Goal: Contribute content: Contribute content

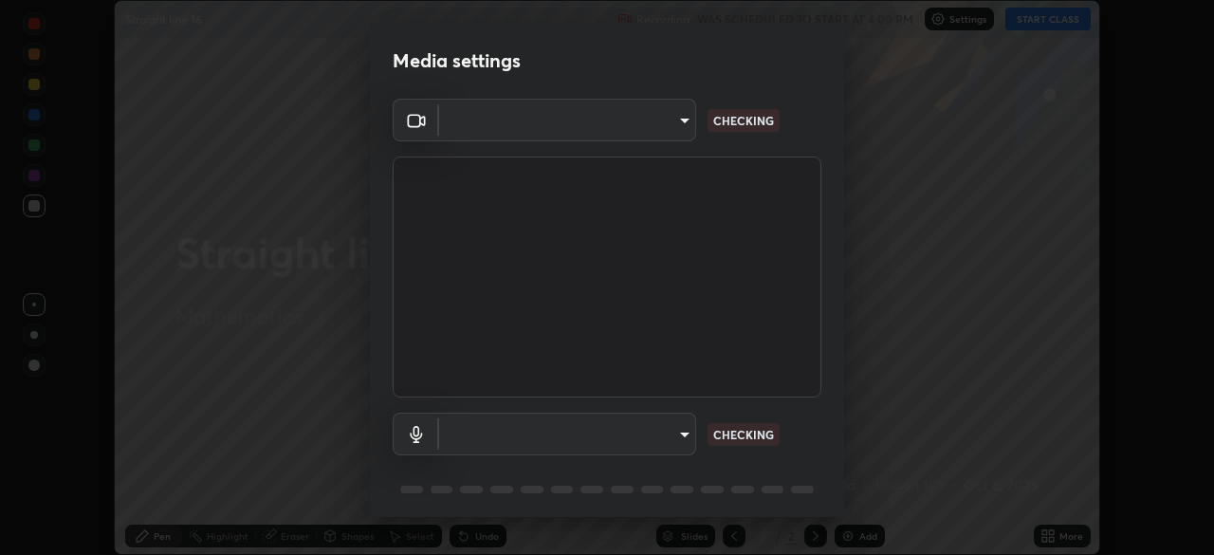
scroll to position [555, 1214]
type input "c6d9f4fad3682c18dafb571cd2331b3ecaaf554884ec2734a231d331960bfaec"
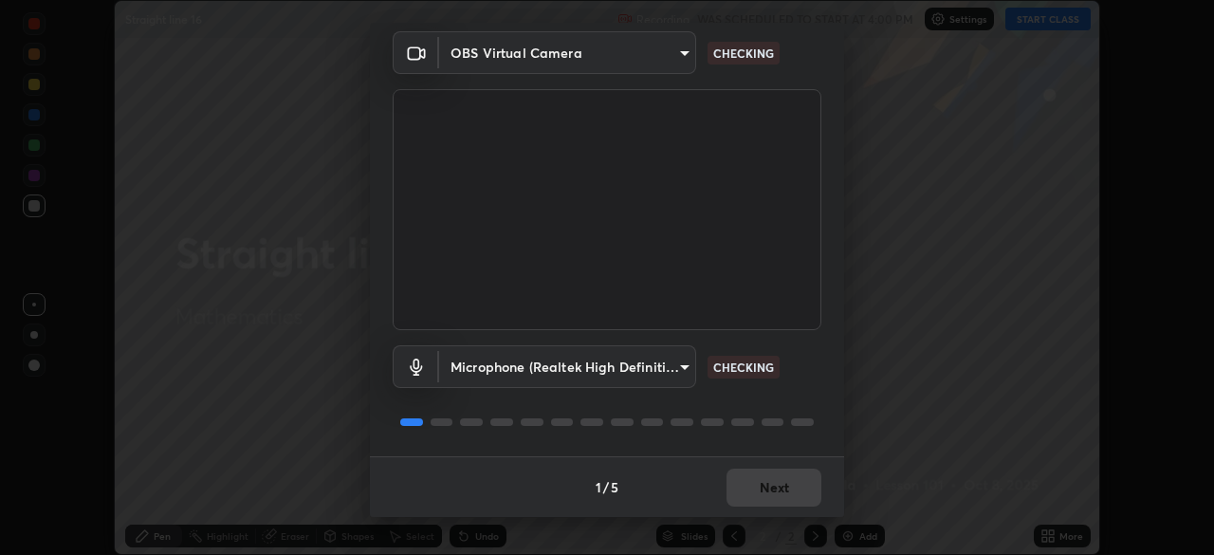
click at [680, 366] on body "Erase all Straight line 16 Recording WAS SCHEDULED TO START AT 4:00 PM Settings…" at bounding box center [607, 277] width 1214 height 555
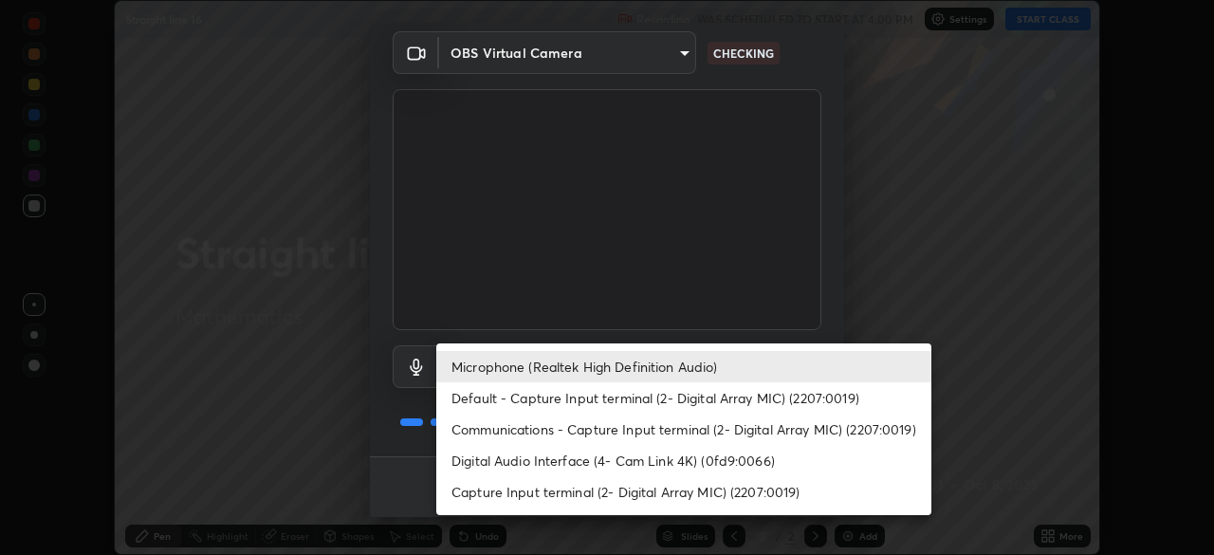
click at [602, 431] on li "Communications - Capture Input terminal (2- Digital Array MIC) (2207:0019)" at bounding box center [683, 428] width 495 height 31
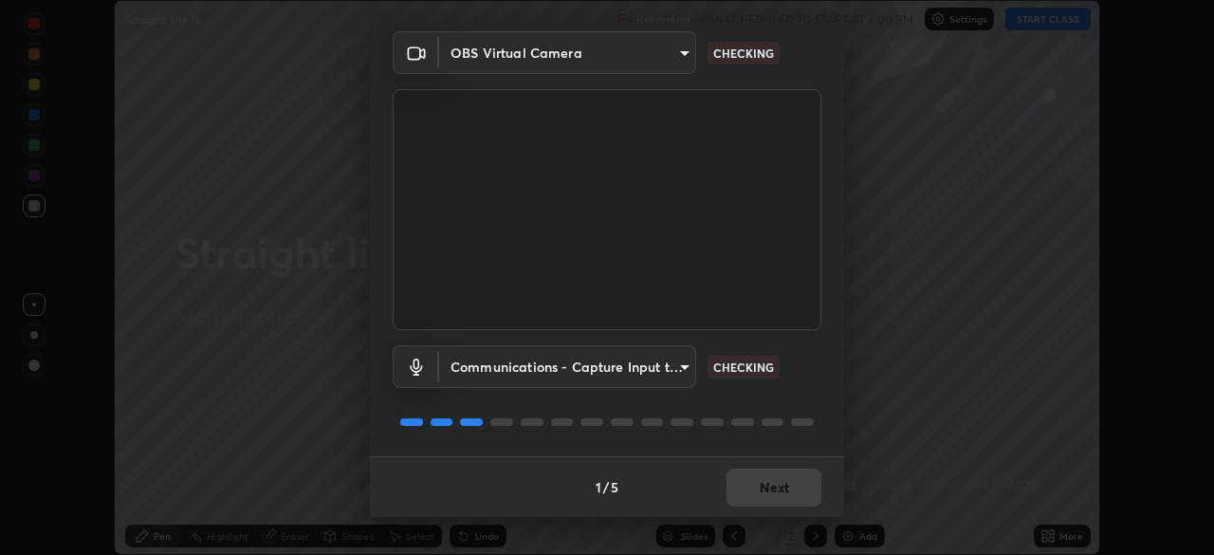
click at [686, 371] on body "Erase all Straight line 16 Recording WAS SCHEDULED TO START AT 4:00 PM Settings…" at bounding box center [607, 277] width 1214 height 555
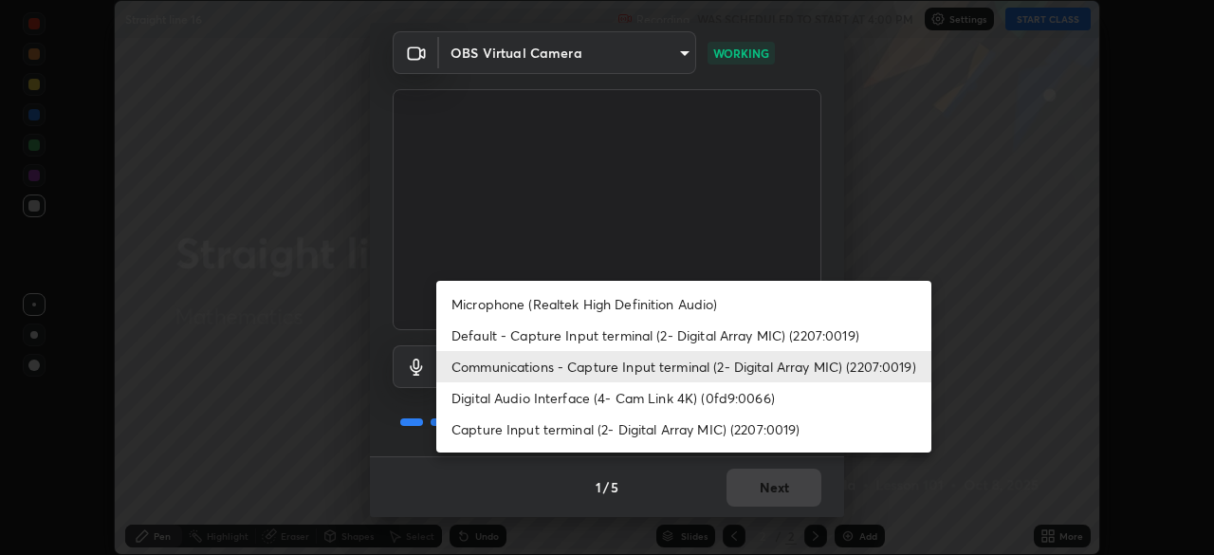
click at [583, 304] on li "Microphone (Realtek High Definition Audio)" at bounding box center [683, 303] width 495 height 31
type input "08d2579e0e28a31325e46f1a0935fd135ddd04ca2428966b5fd78fa4b1a724ef"
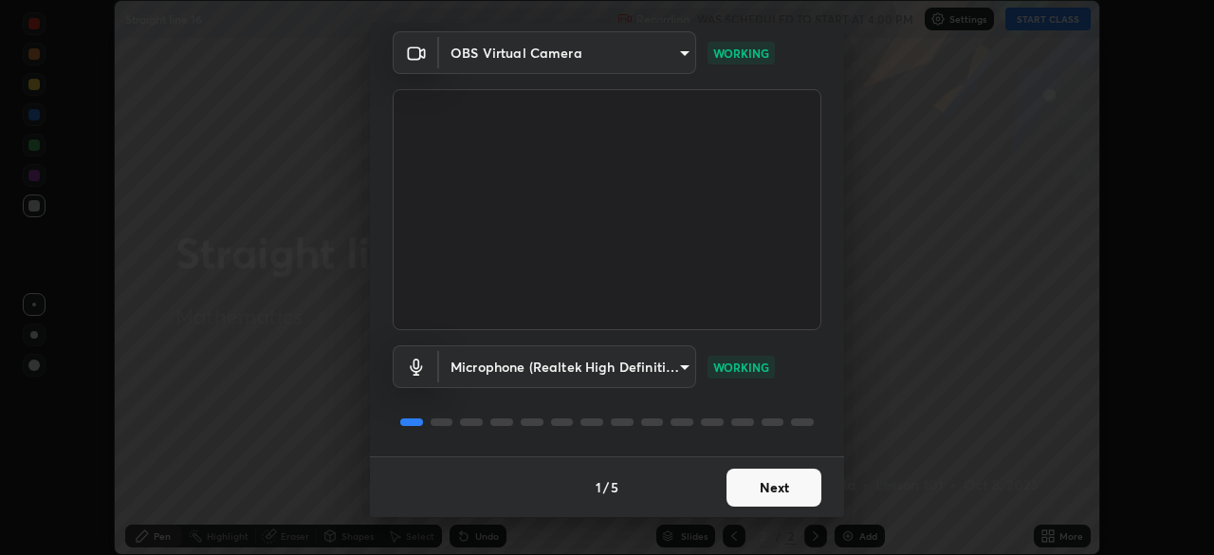
click at [789, 484] on button "Next" at bounding box center [773, 487] width 95 height 38
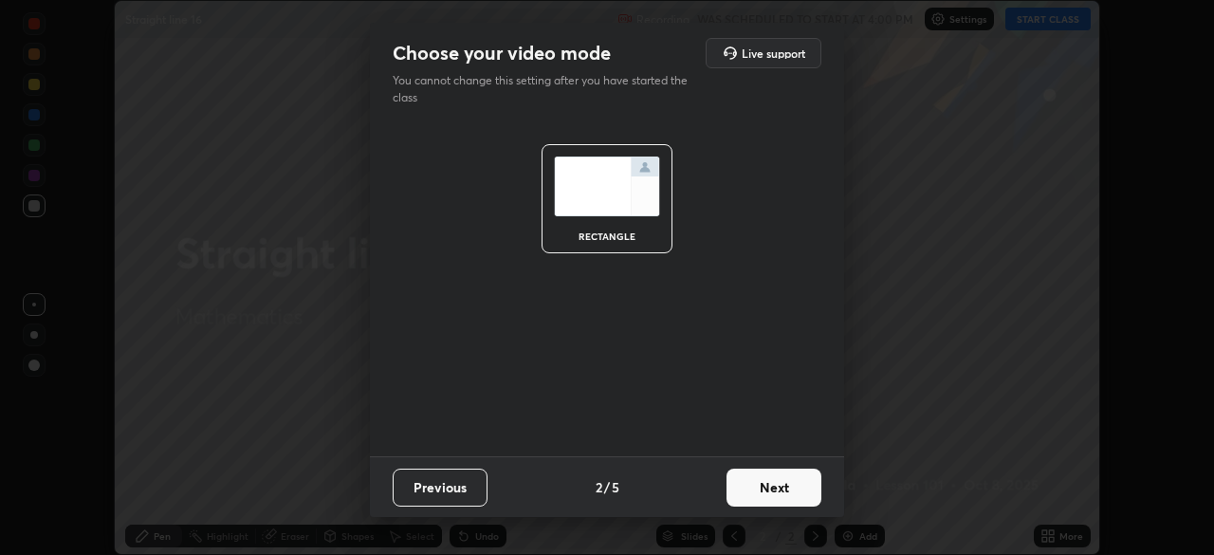
click at [787, 485] on button "Next" at bounding box center [773, 487] width 95 height 38
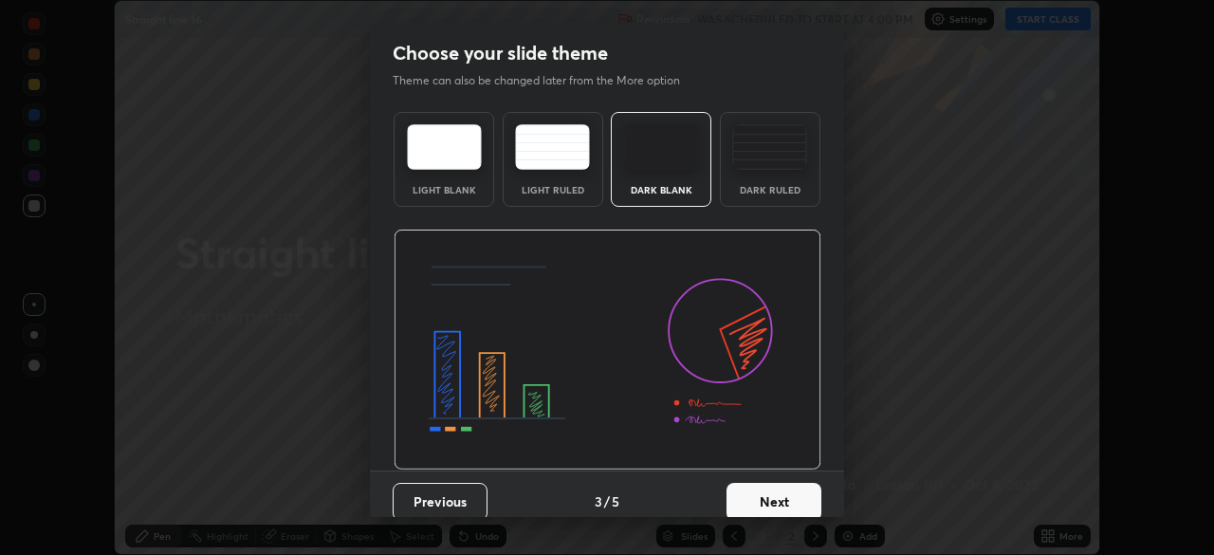
click at [791, 495] on button "Next" at bounding box center [773, 502] width 95 height 38
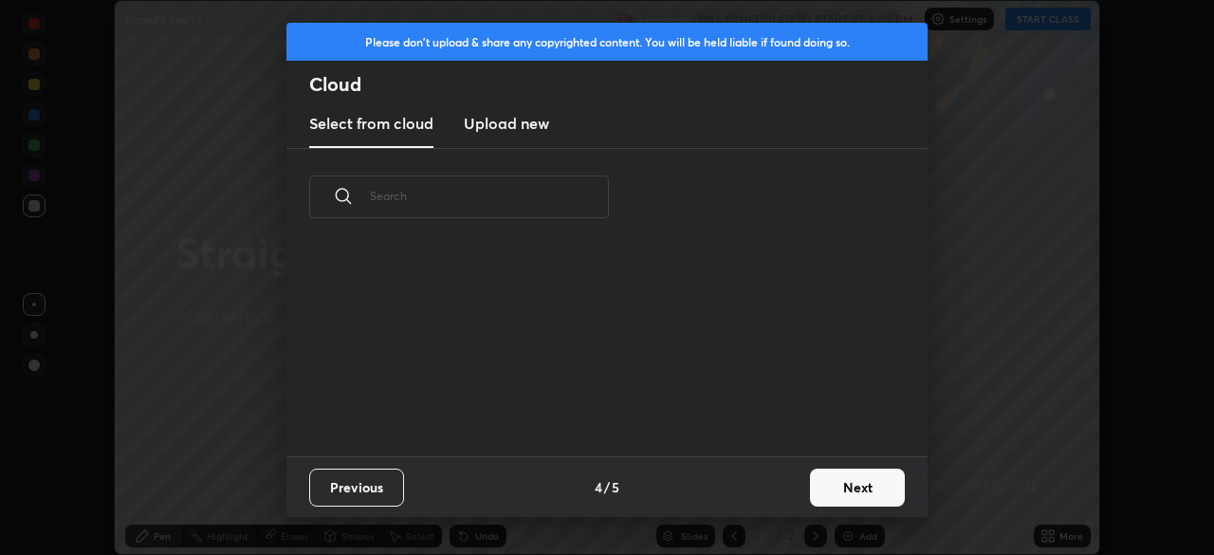
click at [850, 488] on button "Next" at bounding box center [857, 487] width 95 height 38
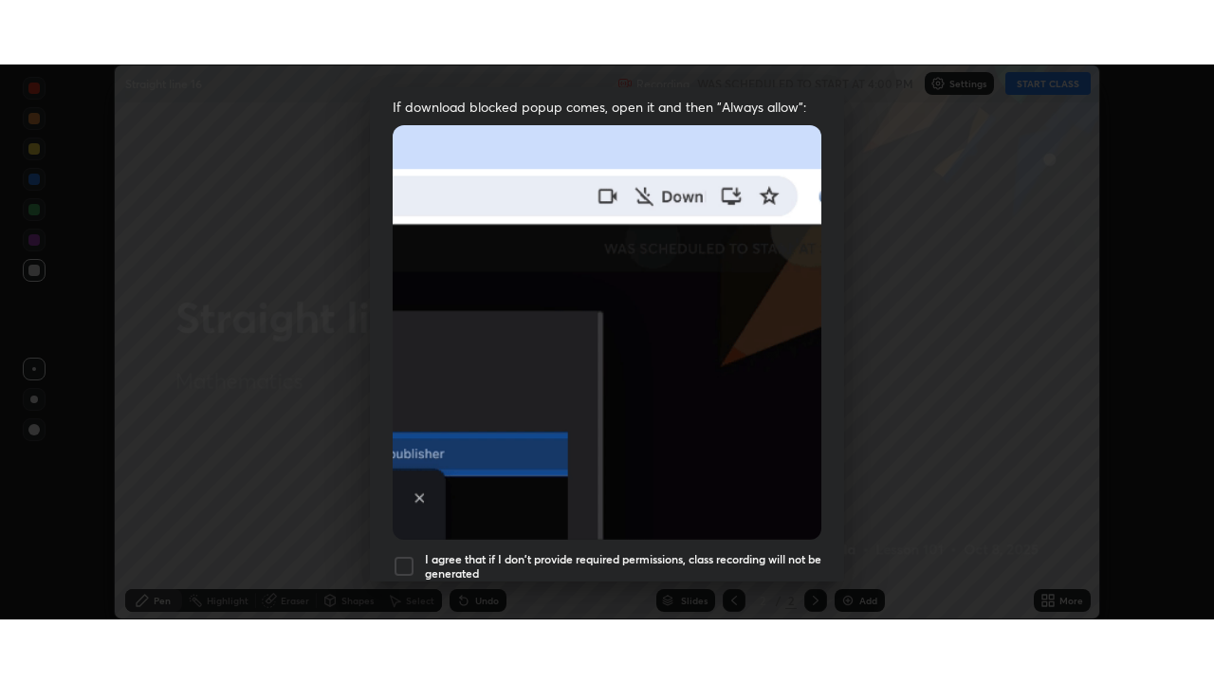
scroll to position [454, 0]
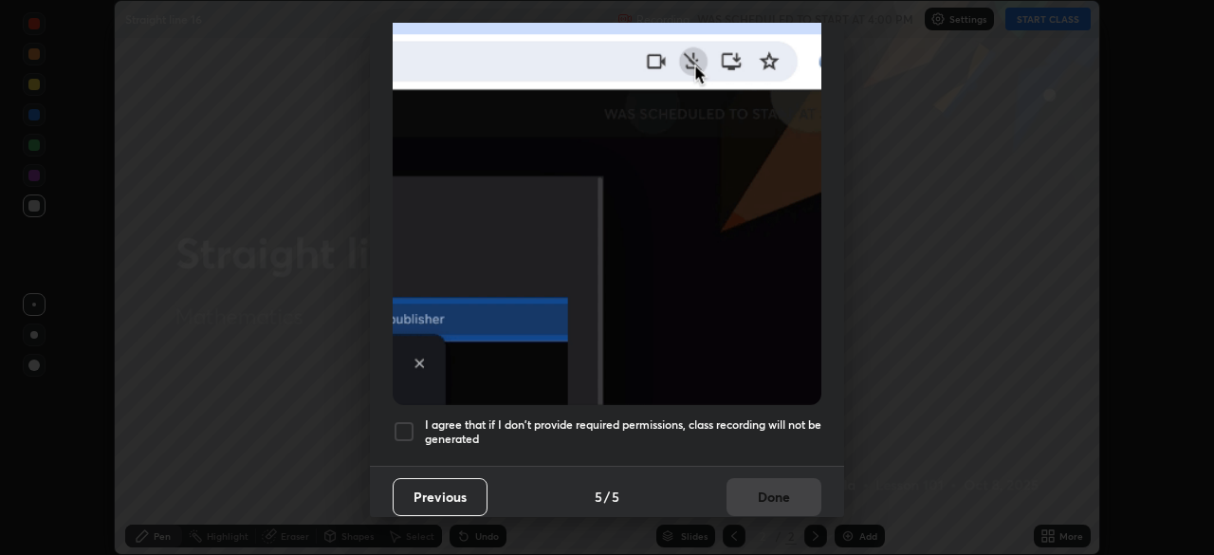
click at [405, 421] on div at bounding box center [404, 431] width 23 height 23
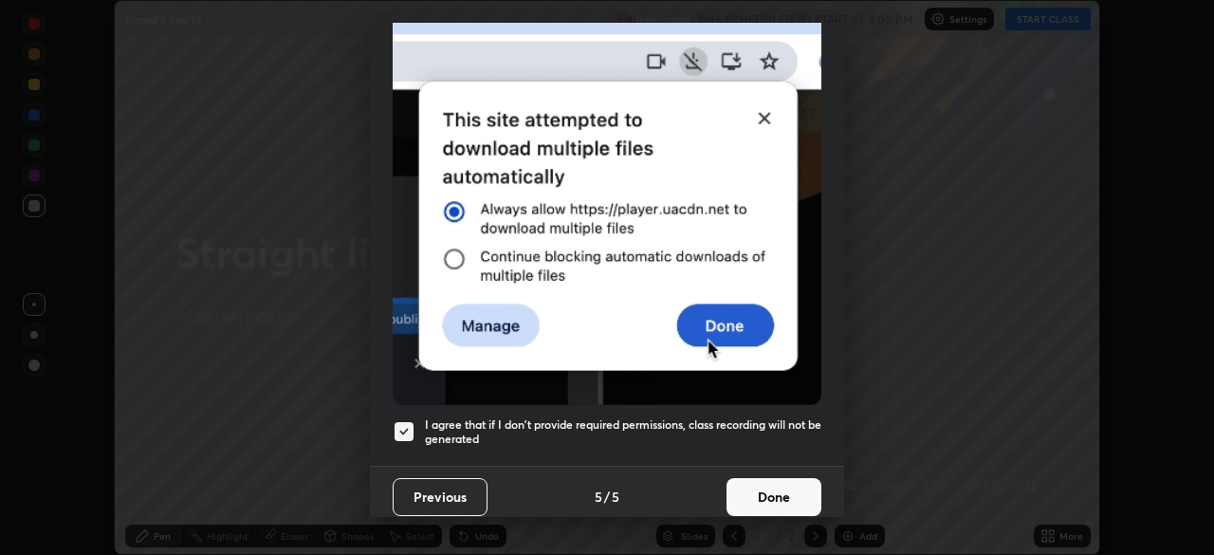
click at [759, 487] on button "Done" at bounding box center [773, 497] width 95 height 38
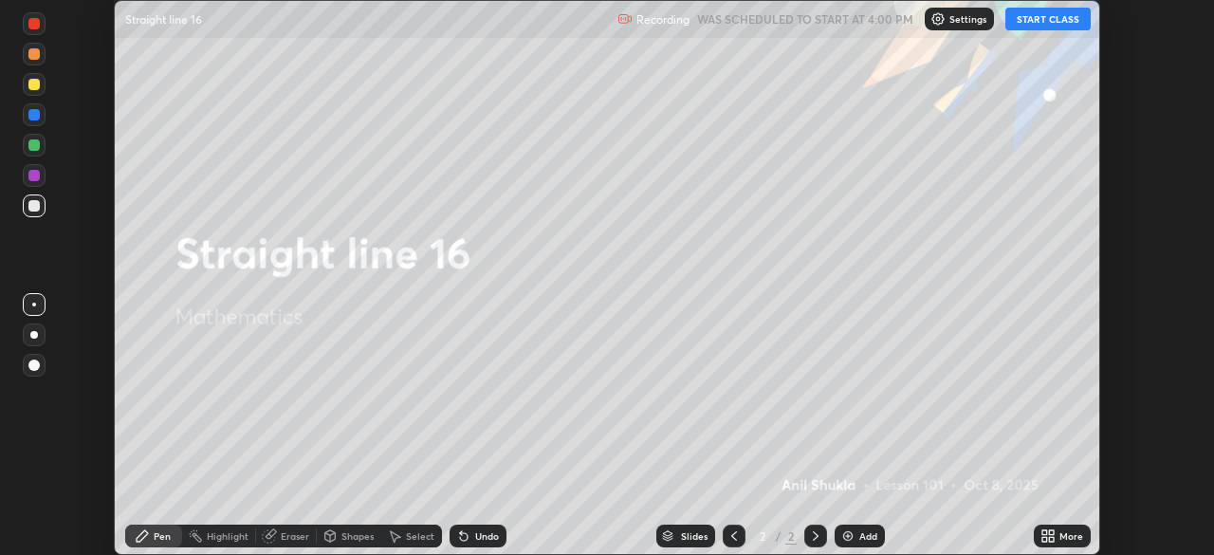
click at [1036, 19] on button "START CLASS" at bounding box center [1047, 19] width 85 height 23
click at [1047, 537] on icon at bounding box center [1047, 535] width 15 height 15
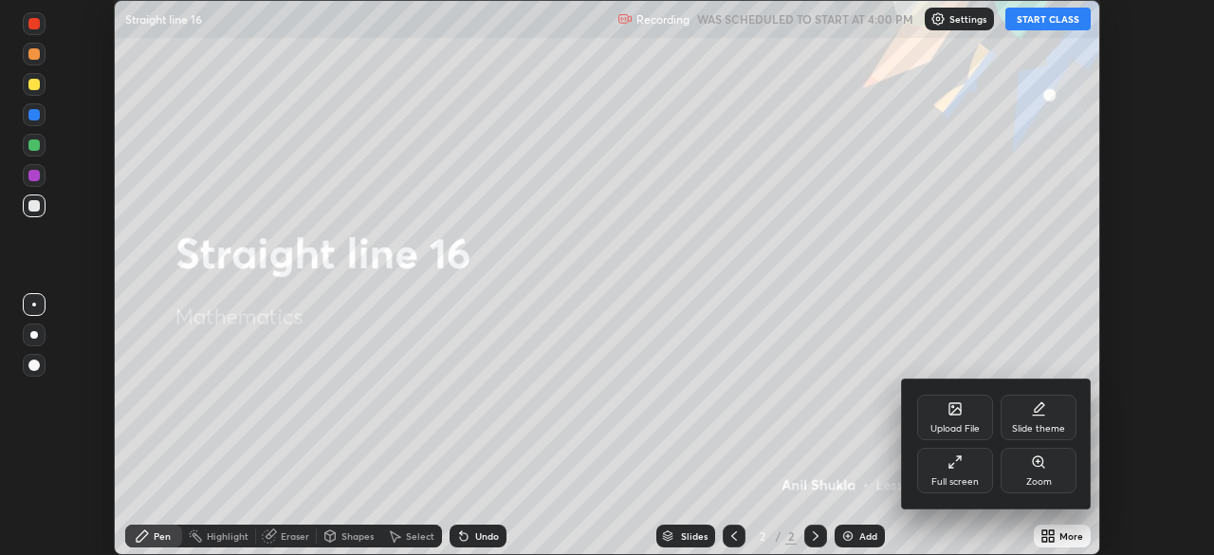
click at [948, 470] on div "Full screen" at bounding box center [955, 471] width 76 height 46
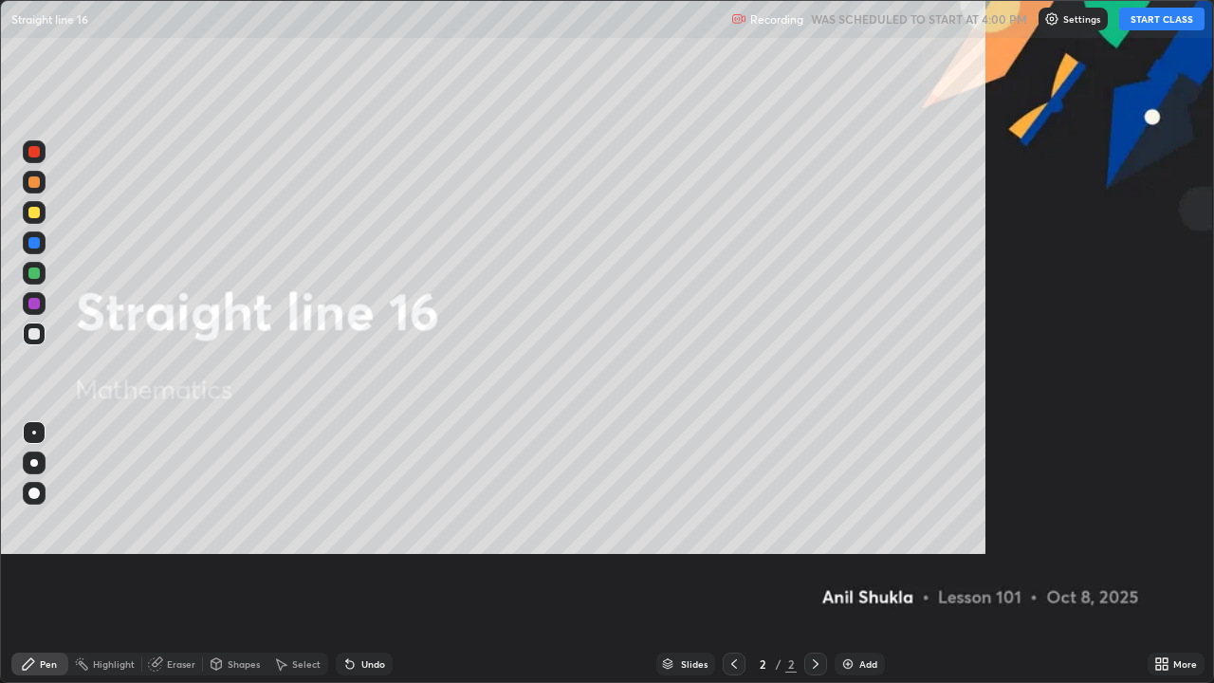
scroll to position [683, 1214]
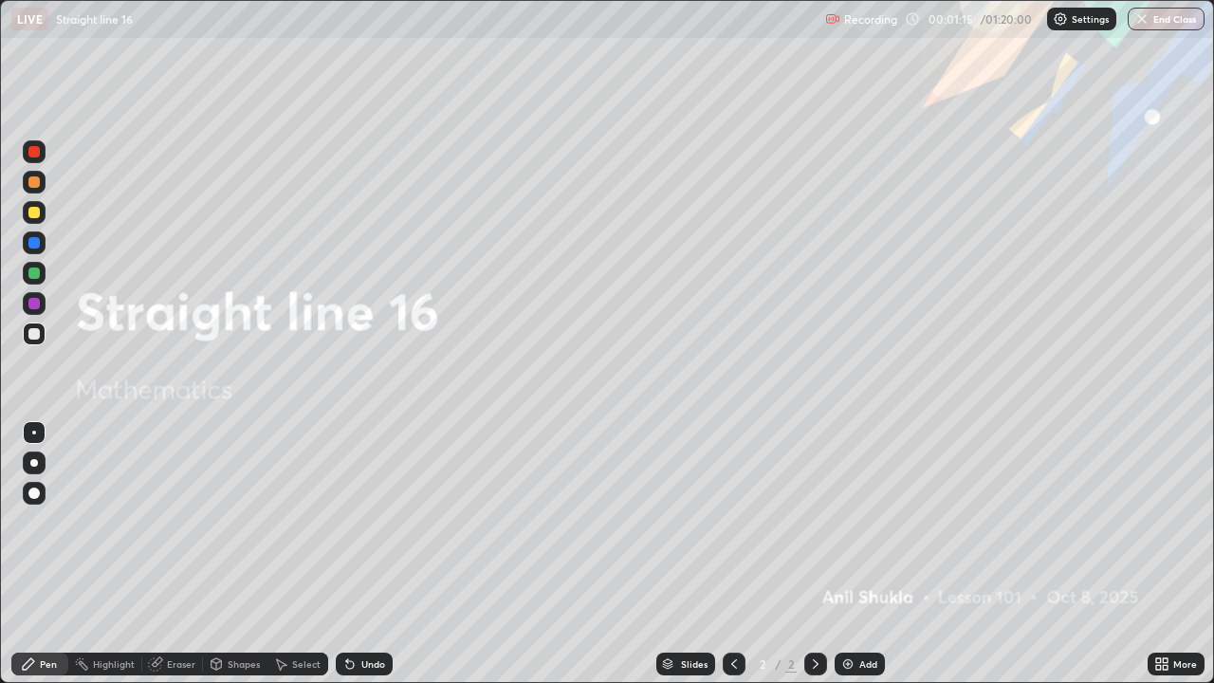
click at [35, 212] on div at bounding box center [33, 212] width 11 height 11
click at [34, 463] on div at bounding box center [34, 463] width 8 height 8
click at [813, 554] on icon at bounding box center [816, 663] width 6 height 9
click at [38, 213] on div at bounding box center [33, 212] width 11 height 11
click at [35, 467] on div at bounding box center [34, 462] width 23 height 23
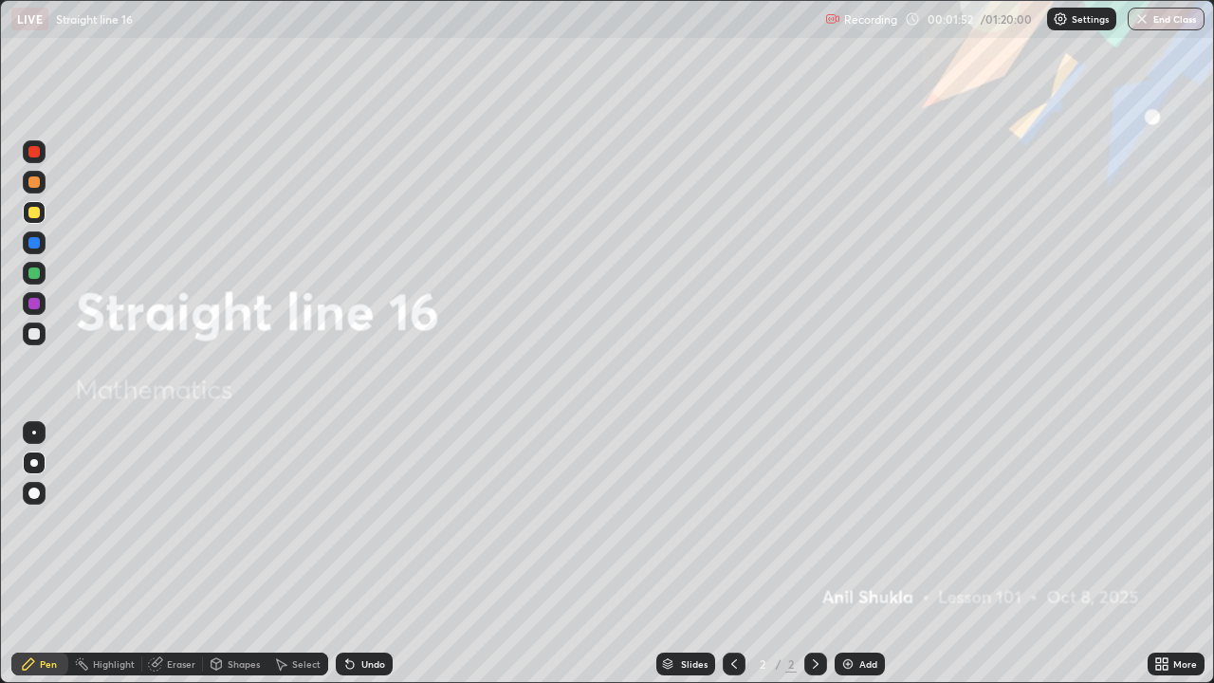
click at [815, 554] on icon at bounding box center [815, 663] width 15 height 15
click at [859, 554] on div "Add" at bounding box center [868, 663] width 18 height 9
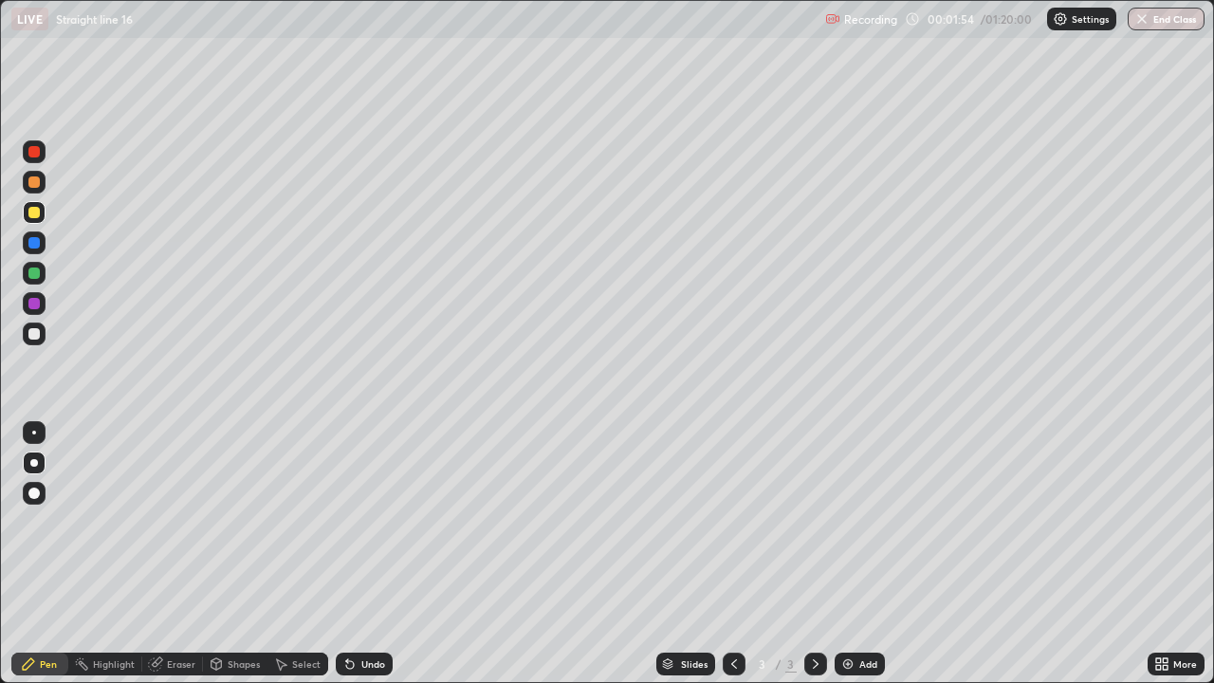
click at [35, 492] on div at bounding box center [33, 492] width 11 height 11
click at [36, 334] on div at bounding box center [33, 333] width 11 height 11
click at [37, 272] on div at bounding box center [33, 272] width 11 height 11
click at [38, 247] on div at bounding box center [34, 242] width 23 height 23
click at [33, 462] on div at bounding box center [34, 463] width 8 height 8
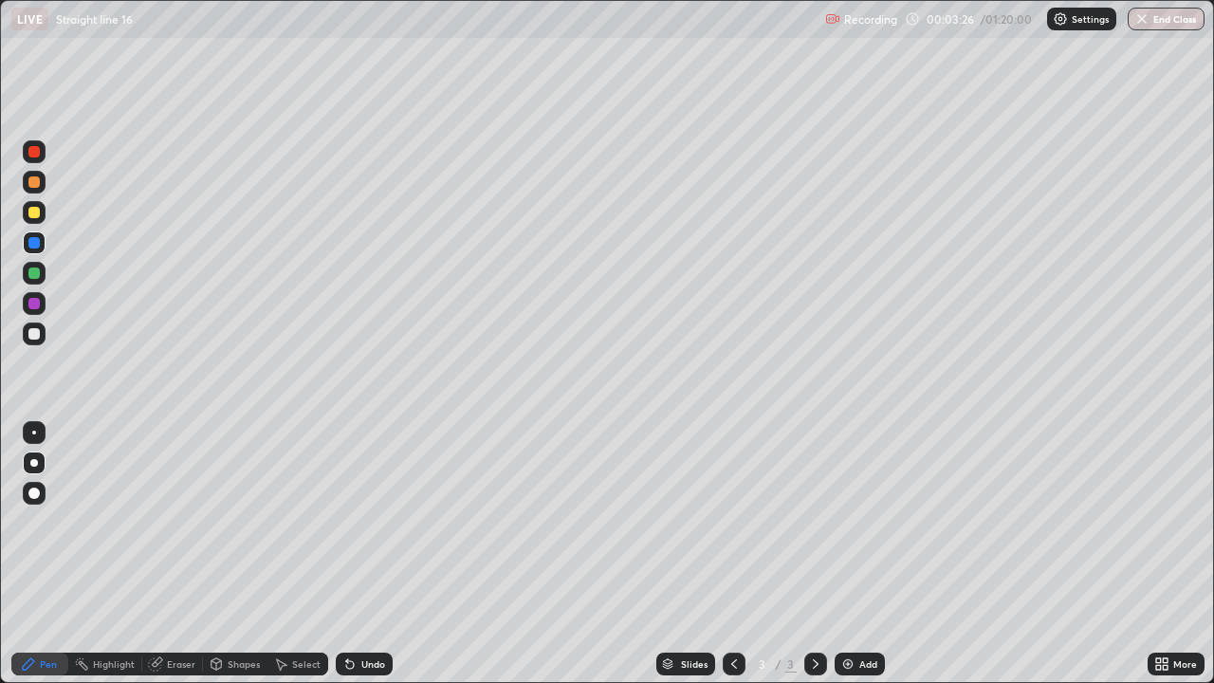
click at [40, 150] on div at bounding box center [34, 151] width 23 height 23
click at [33, 185] on div at bounding box center [33, 181] width 11 height 11
click at [34, 246] on div at bounding box center [33, 242] width 11 height 11
click at [33, 277] on div at bounding box center [33, 272] width 11 height 11
click at [35, 185] on div at bounding box center [33, 181] width 11 height 11
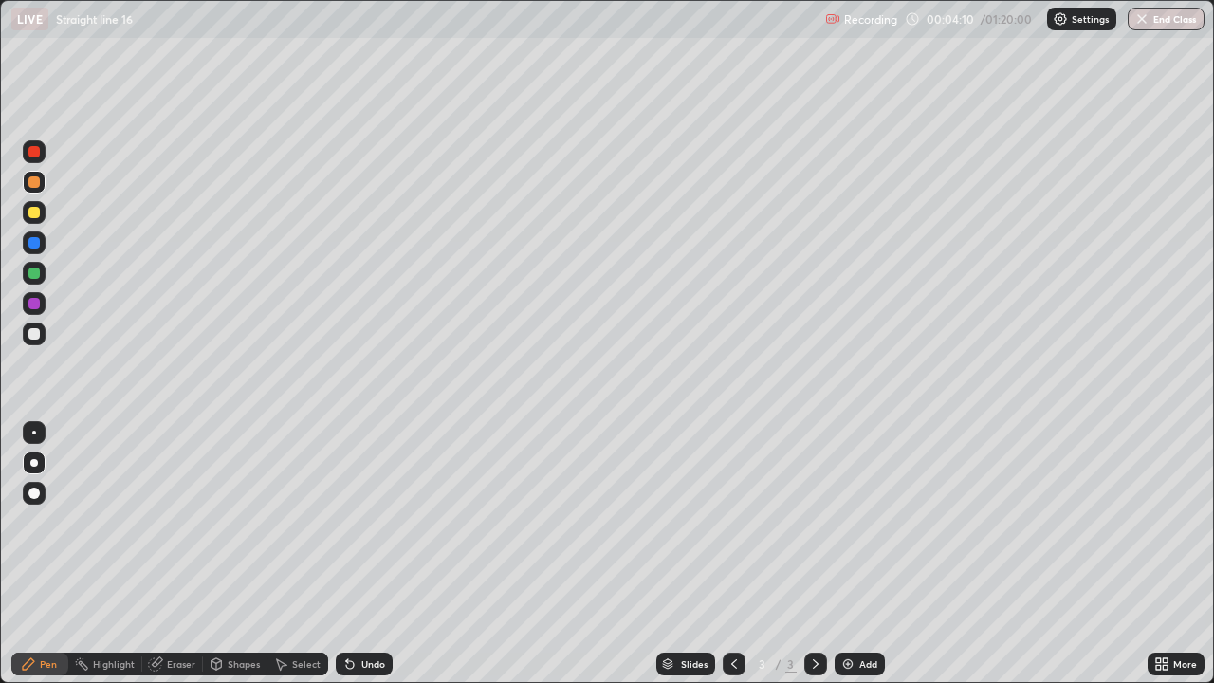
click at [361, 554] on div "Undo" at bounding box center [373, 663] width 24 height 9
click at [362, 554] on div "Undo" at bounding box center [373, 663] width 24 height 9
click at [361, 554] on div "Undo" at bounding box center [373, 663] width 24 height 9
click at [374, 554] on div "Undo" at bounding box center [373, 663] width 24 height 9
click at [36, 308] on div at bounding box center [33, 303] width 11 height 11
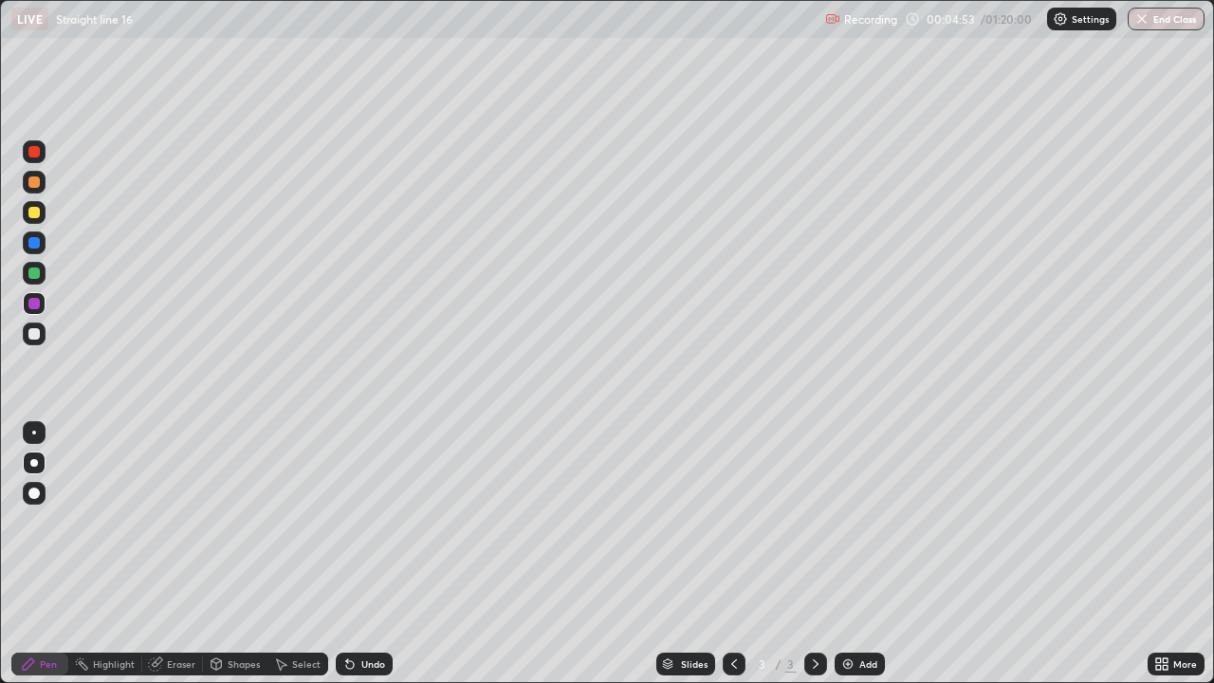
click at [33, 337] on div at bounding box center [33, 333] width 11 height 11
click at [37, 181] on div at bounding box center [33, 181] width 11 height 11
click at [37, 241] on div at bounding box center [33, 242] width 11 height 11
click at [35, 150] on div at bounding box center [33, 151] width 11 height 11
click at [33, 279] on div at bounding box center [34, 273] width 23 height 23
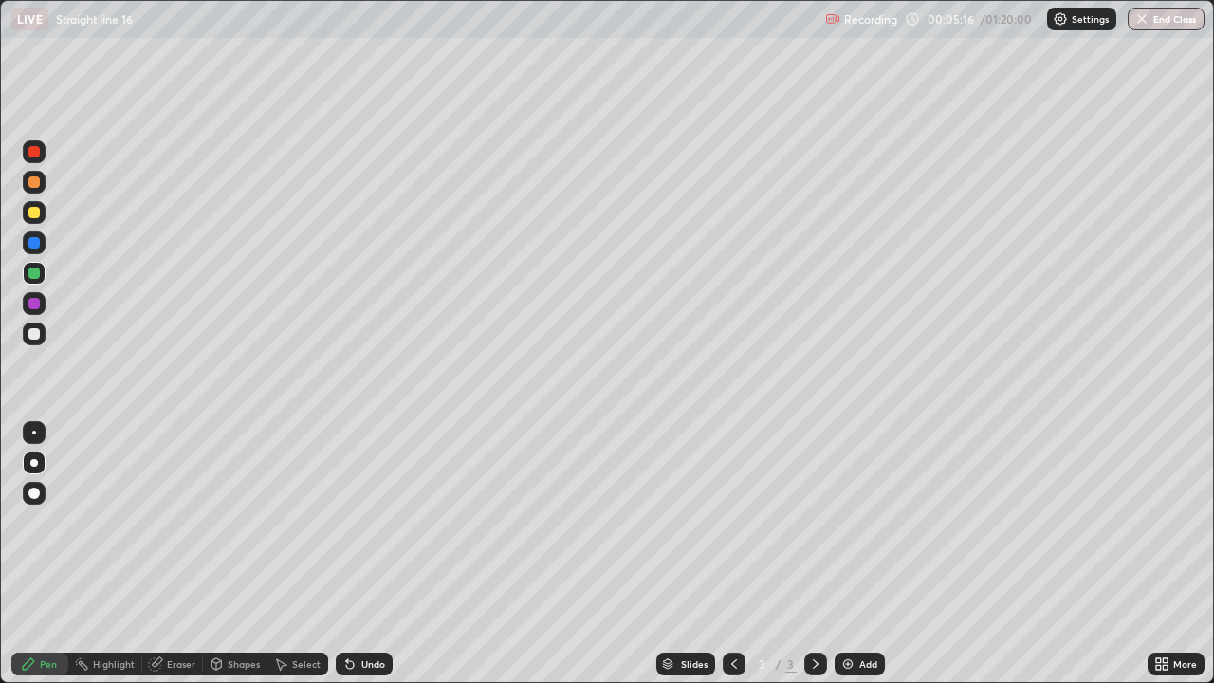
click at [36, 302] on div at bounding box center [33, 303] width 11 height 11
click at [33, 334] on div at bounding box center [33, 333] width 11 height 11
click at [40, 275] on div at bounding box center [34, 273] width 23 height 23
click at [34, 157] on div at bounding box center [34, 151] width 23 height 23
click at [35, 245] on div at bounding box center [33, 242] width 11 height 11
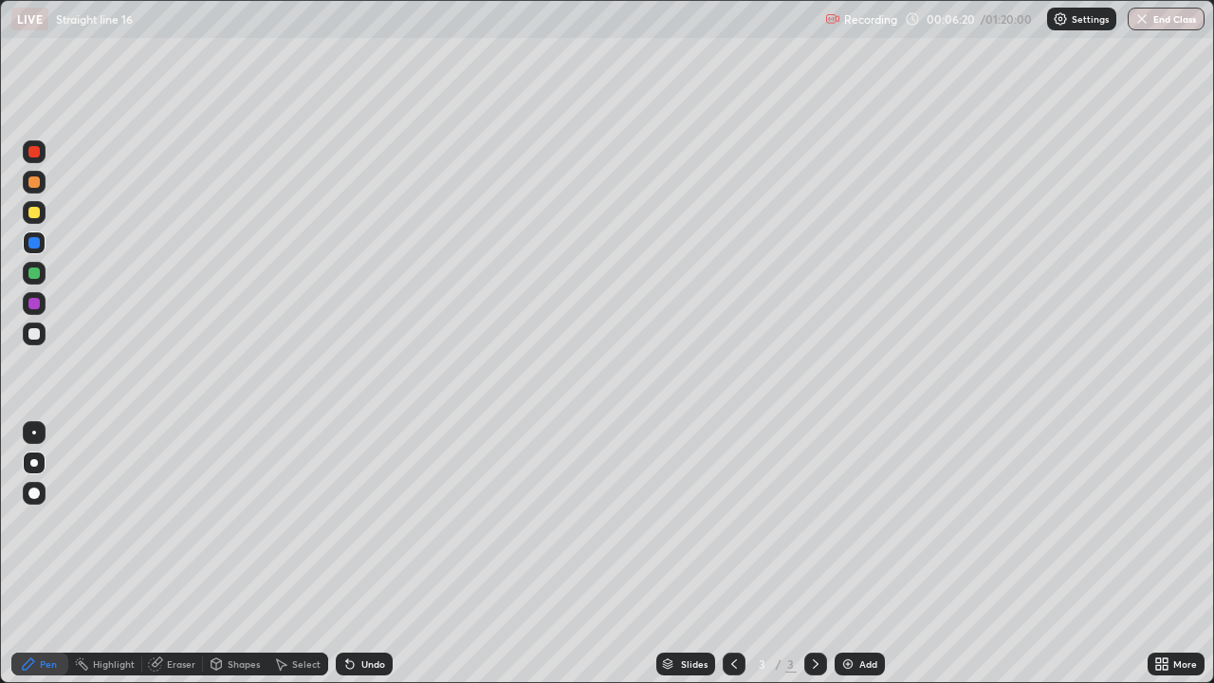
click at [37, 181] on div at bounding box center [33, 181] width 11 height 11
click at [33, 153] on div at bounding box center [33, 151] width 11 height 11
click at [366, 554] on div "Undo" at bounding box center [373, 663] width 24 height 9
click at [365, 554] on div "Undo" at bounding box center [360, 664] width 64 height 38
click at [33, 249] on div at bounding box center [34, 242] width 23 height 23
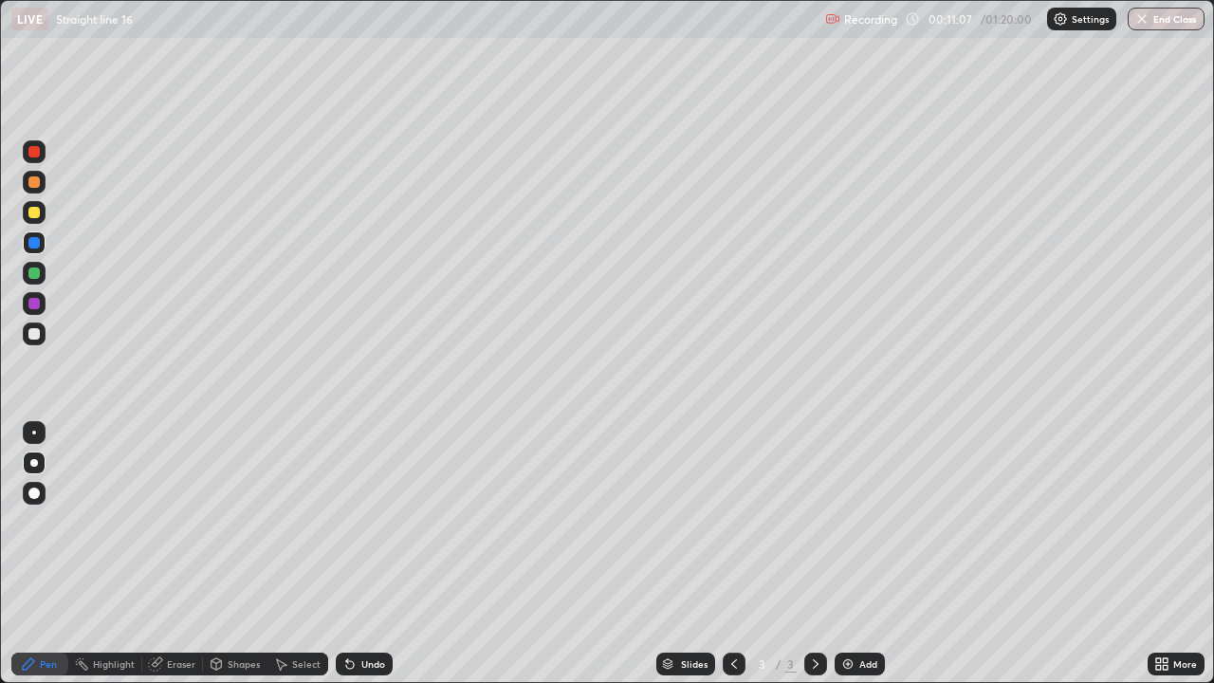
click at [32, 302] on div at bounding box center [33, 303] width 11 height 11
click at [300, 554] on div "Select" at bounding box center [297, 663] width 61 height 23
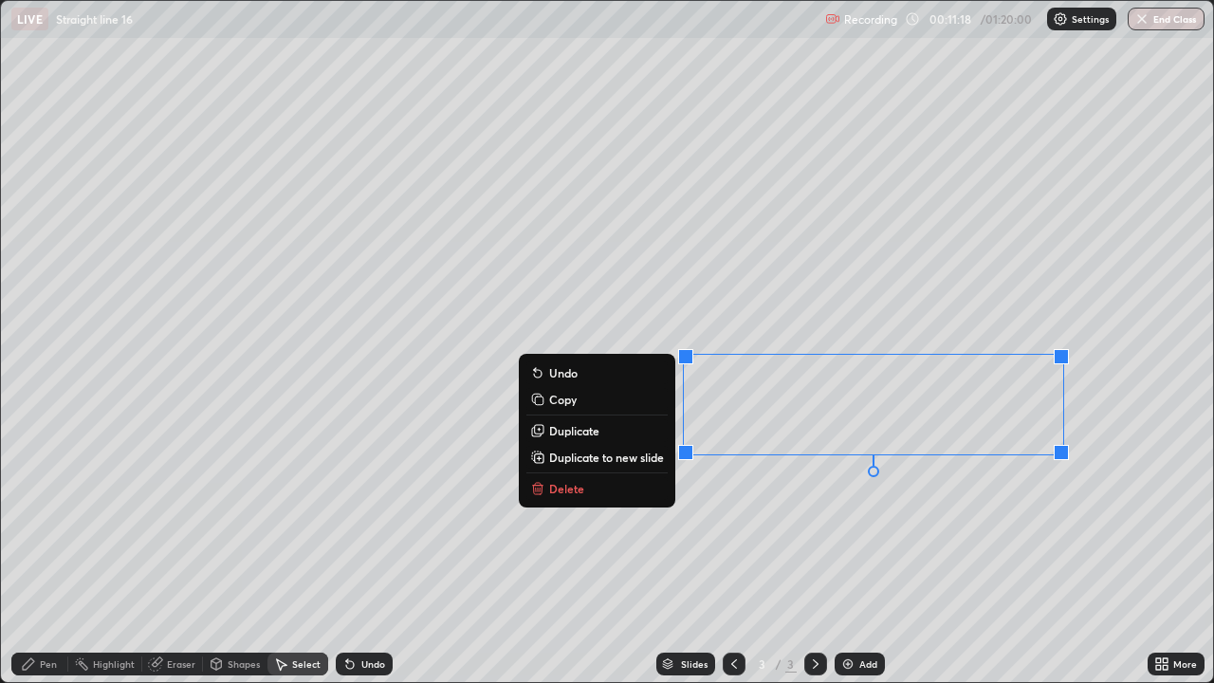
click at [772, 535] on div "0 ° Undo Copy Duplicate Duplicate to new slide Delete" at bounding box center [607, 341] width 1212 height 681
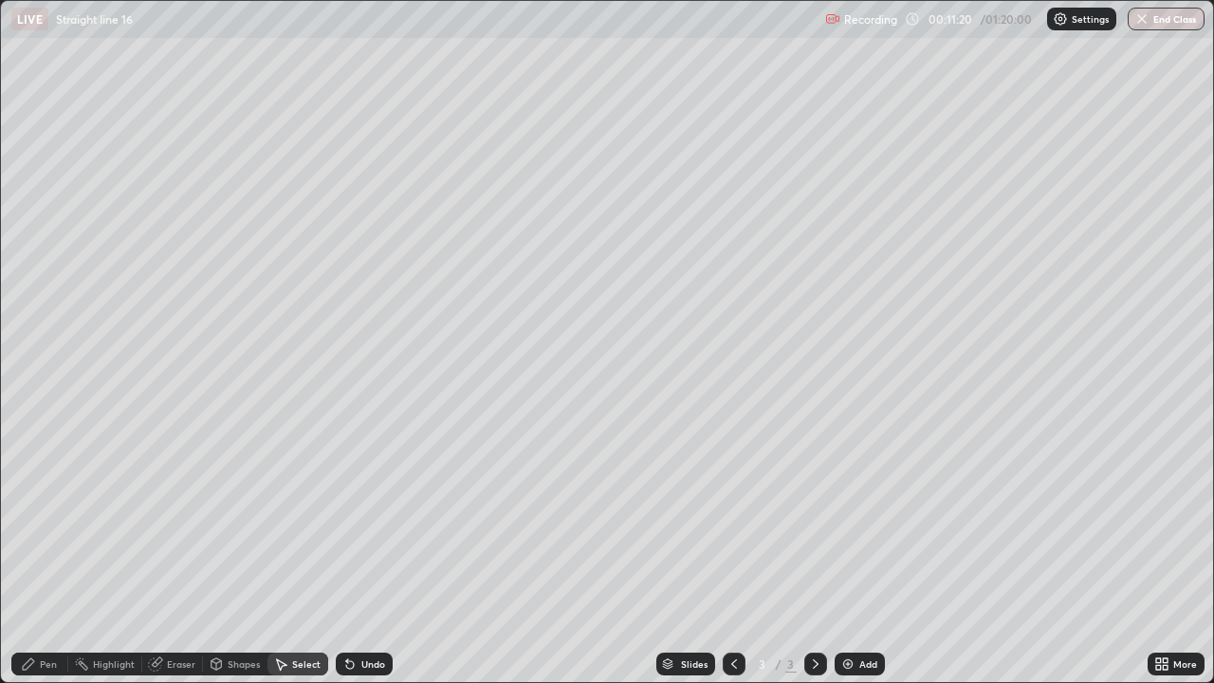
click at [24, 554] on icon at bounding box center [28, 663] width 15 height 15
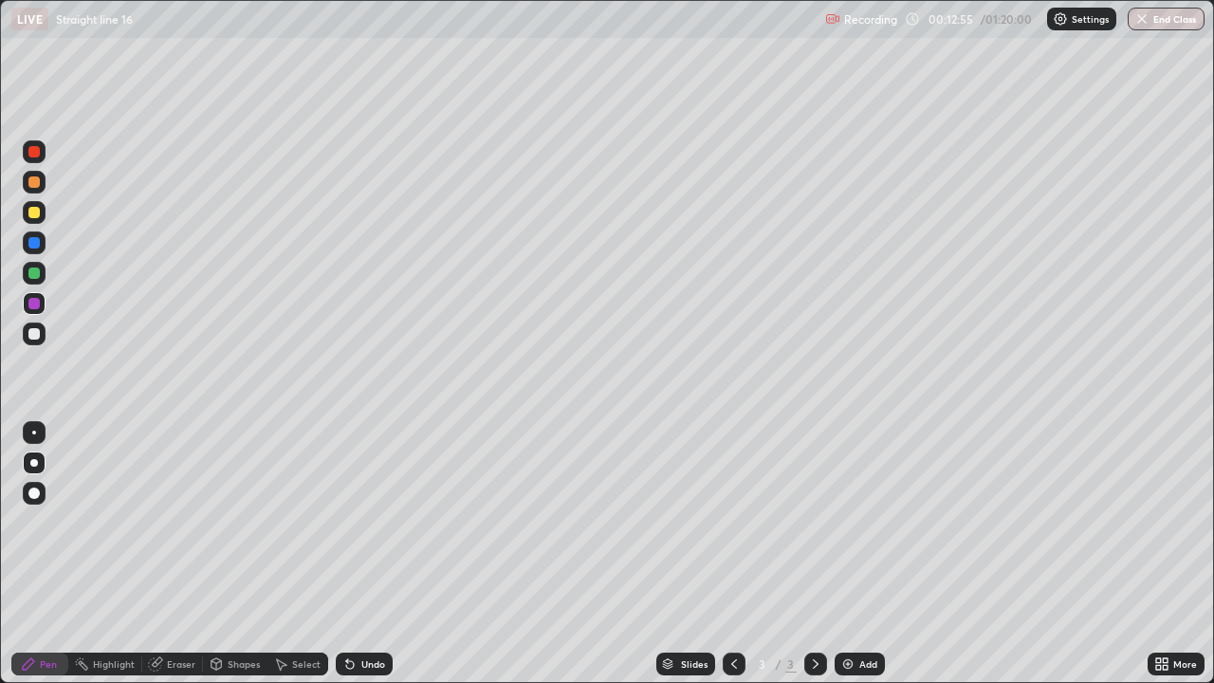
click at [34, 181] on div at bounding box center [33, 181] width 11 height 11
click at [35, 159] on div at bounding box center [34, 151] width 23 height 23
click at [31, 221] on div at bounding box center [34, 212] width 23 height 23
click at [32, 241] on div at bounding box center [33, 242] width 11 height 11
click at [34, 150] on div at bounding box center [33, 151] width 11 height 11
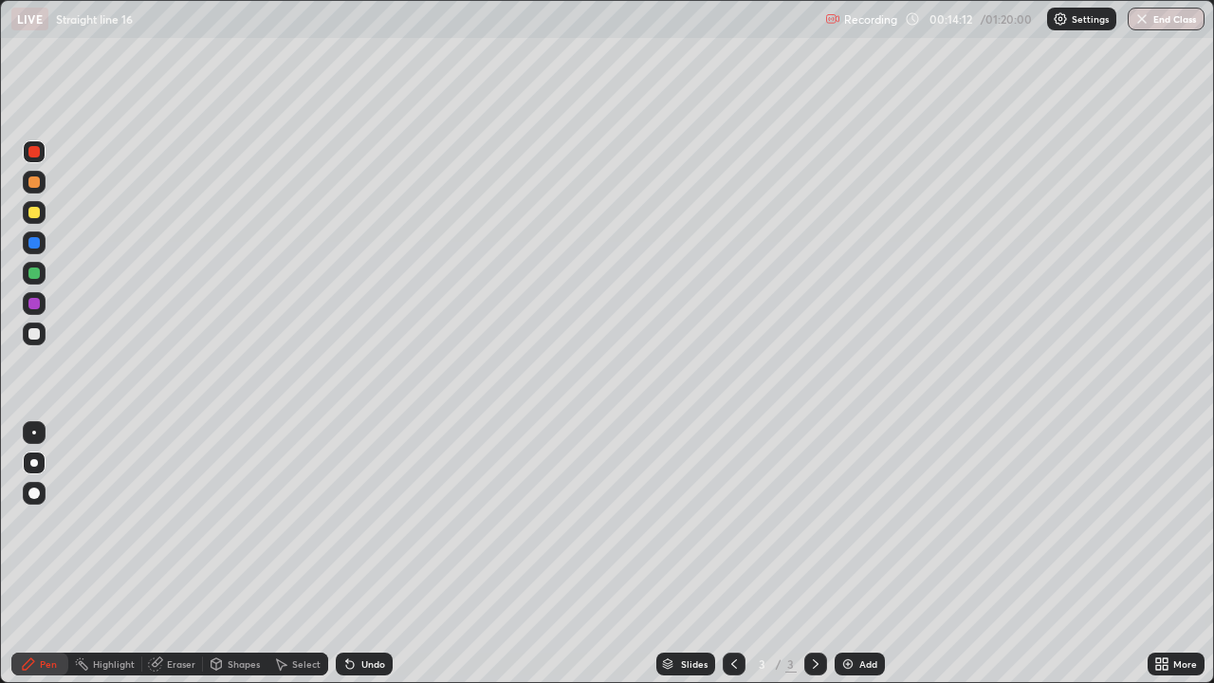
click at [34, 179] on div at bounding box center [33, 181] width 11 height 11
click at [295, 554] on div "Select" at bounding box center [306, 663] width 28 height 9
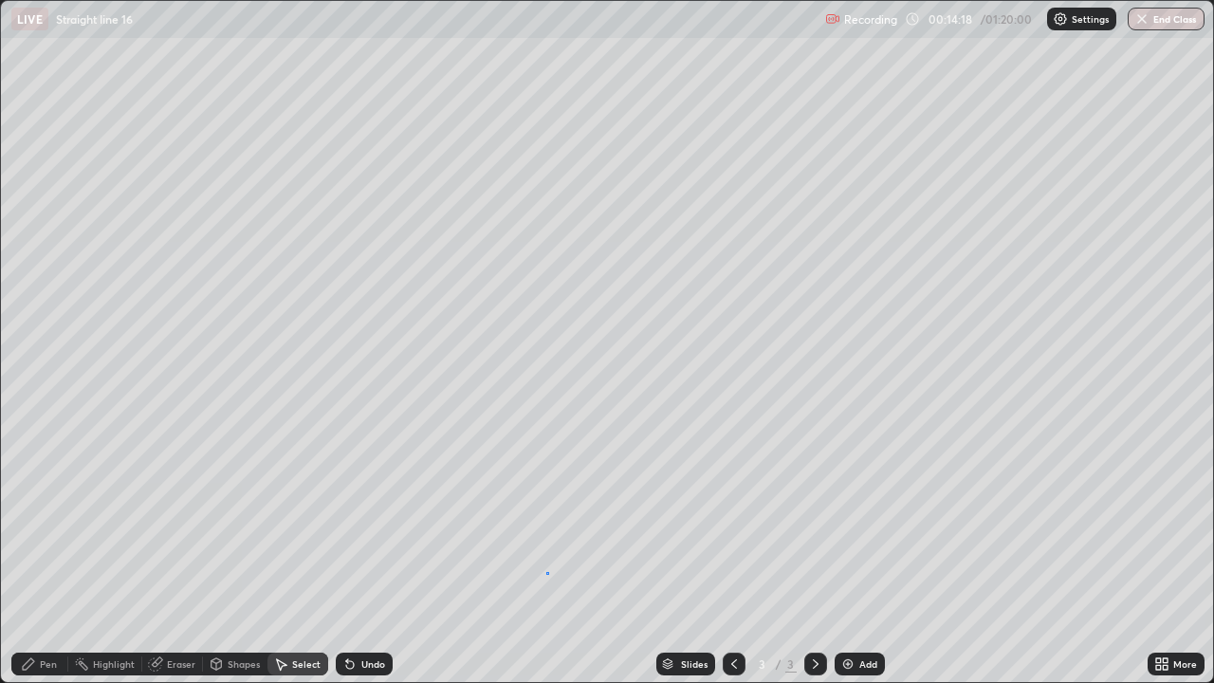
click at [546, 554] on div "0 ° Undo Copy Duplicate Duplicate to new slide Delete" at bounding box center [607, 341] width 1212 height 681
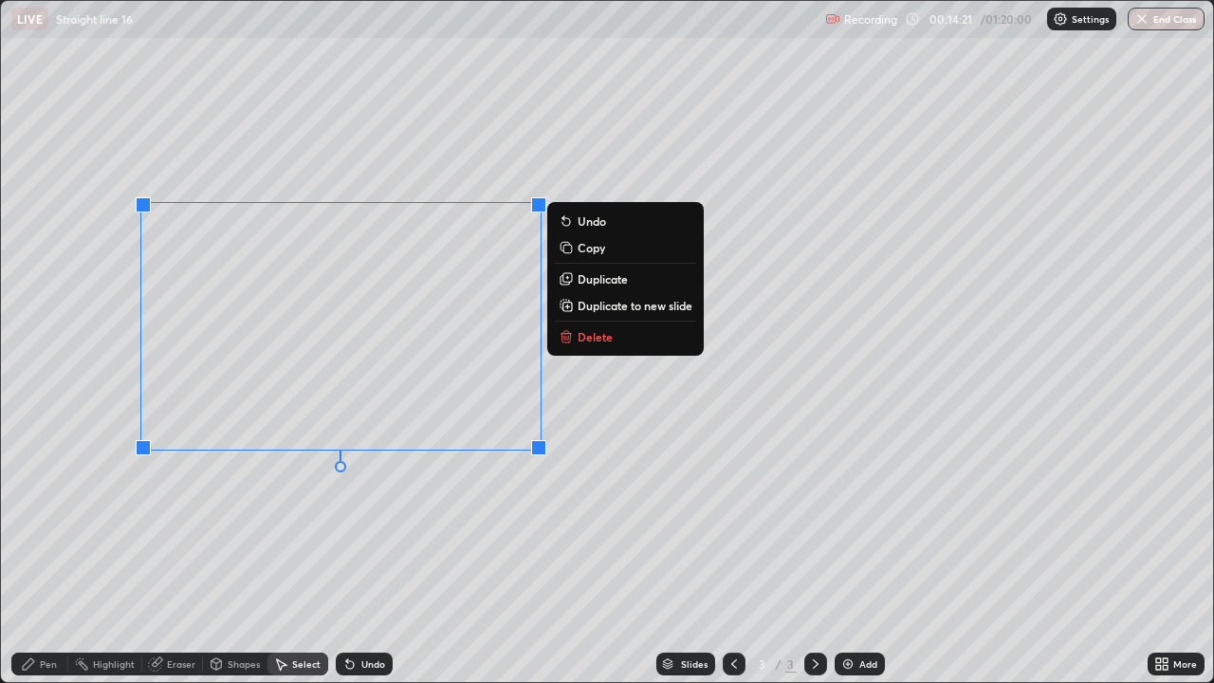
click at [439, 541] on div "0 ° Undo Copy Duplicate Duplicate to new slide Delete" at bounding box center [607, 341] width 1212 height 681
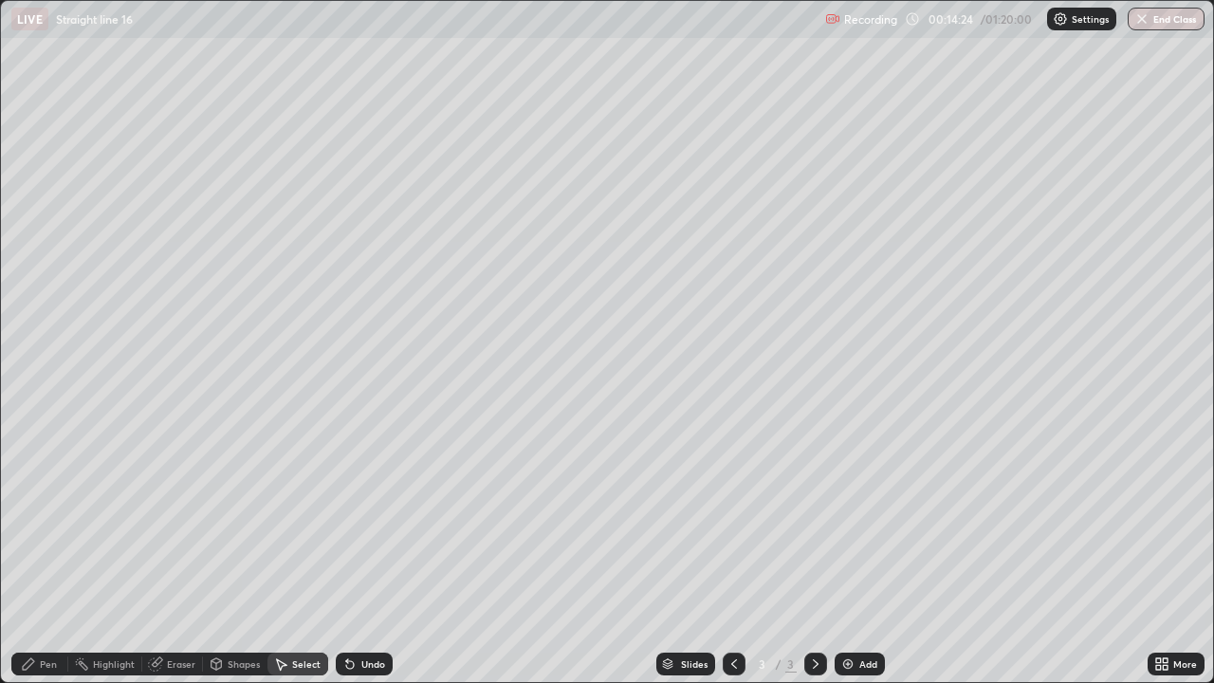
click at [24, 554] on icon at bounding box center [28, 663] width 15 height 15
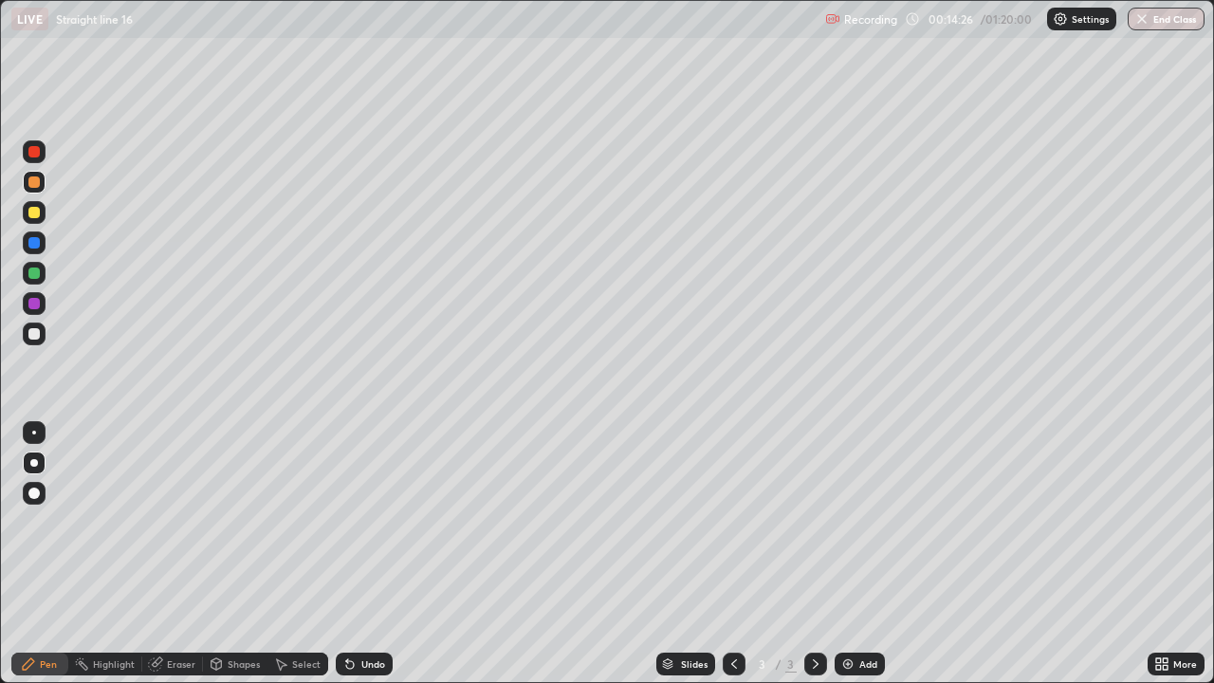
click at [36, 244] on div at bounding box center [33, 242] width 11 height 11
click at [38, 145] on div at bounding box center [34, 151] width 23 height 23
click at [540, 554] on div "Slides 3 / 3 Add" at bounding box center [770, 664] width 755 height 38
click at [559, 554] on div "Slides 3 / 3 Add" at bounding box center [770, 664] width 755 height 38
click at [587, 554] on div "Slides 3 / 3 Add" at bounding box center [770, 664] width 755 height 38
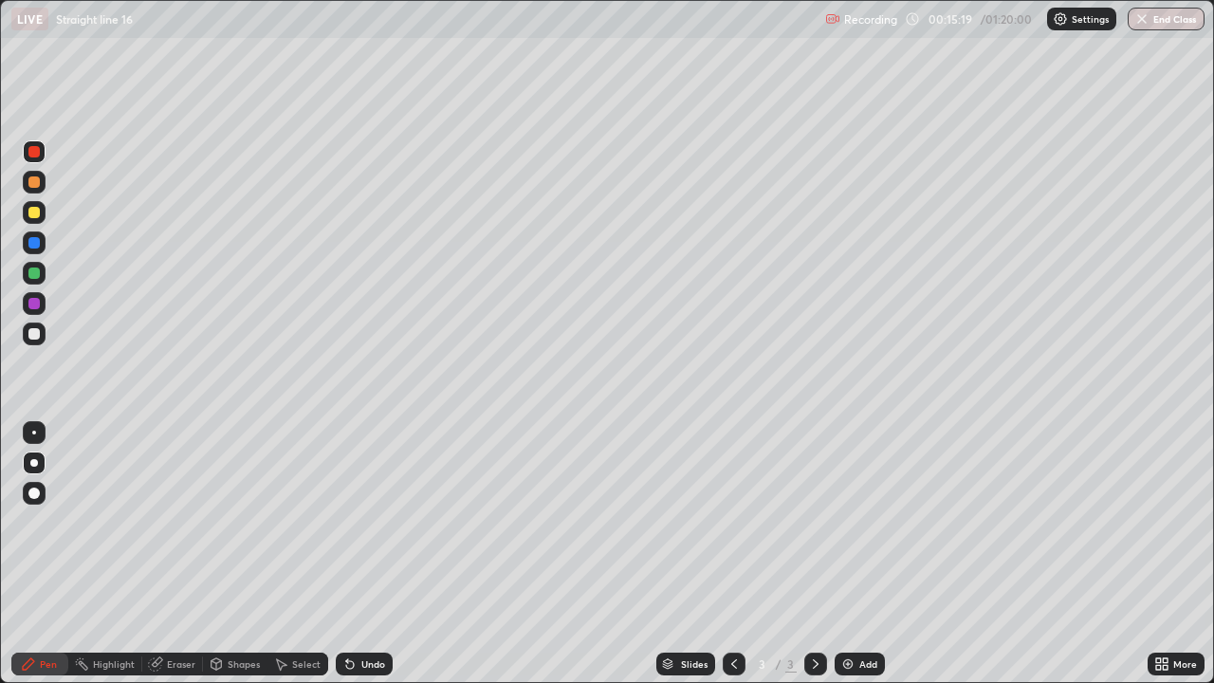
click at [581, 554] on div "Slides 3 / 3 Add" at bounding box center [770, 664] width 755 height 38
click at [600, 554] on div "Slides 3 / 3 Add" at bounding box center [770, 664] width 755 height 38
click at [843, 554] on img at bounding box center [847, 663] width 15 height 15
click at [27, 216] on div at bounding box center [34, 212] width 23 height 23
click at [34, 334] on div at bounding box center [33, 333] width 11 height 11
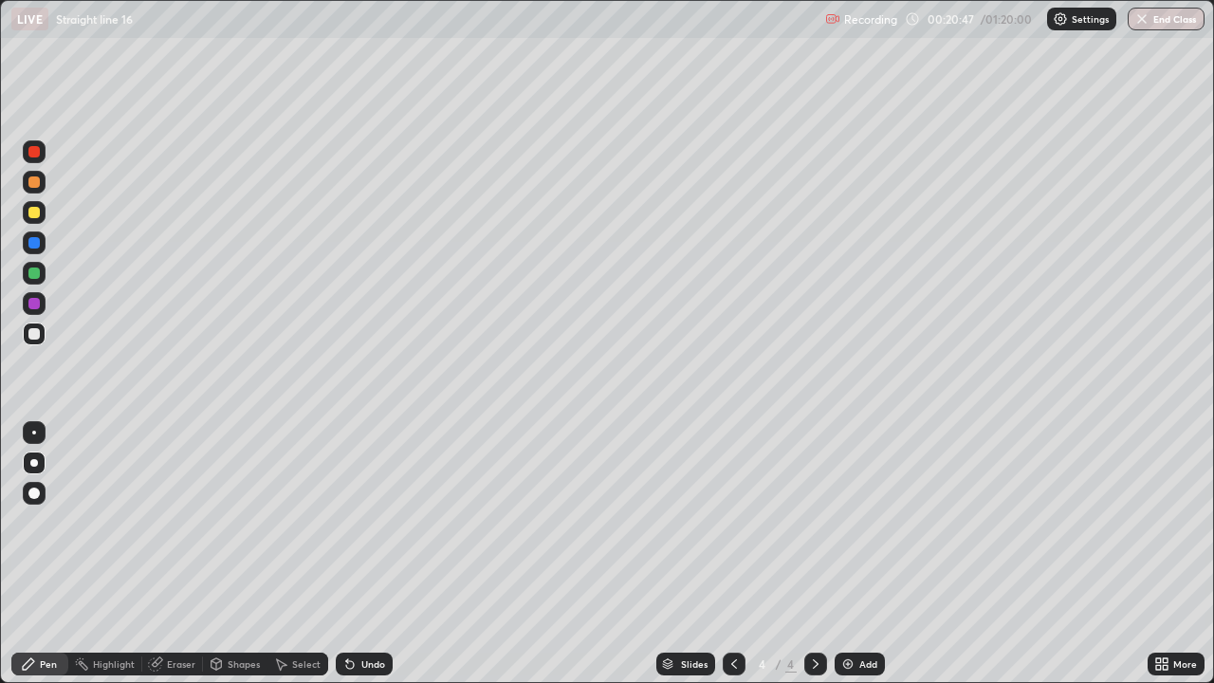
click at [372, 554] on div "Undo" at bounding box center [373, 663] width 24 height 9
click at [368, 554] on div "Undo" at bounding box center [373, 663] width 24 height 9
click at [369, 554] on div "Undo" at bounding box center [373, 663] width 24 height 9
click at [30, 336] on div at bounding box center [33, 333] width 11 height 11
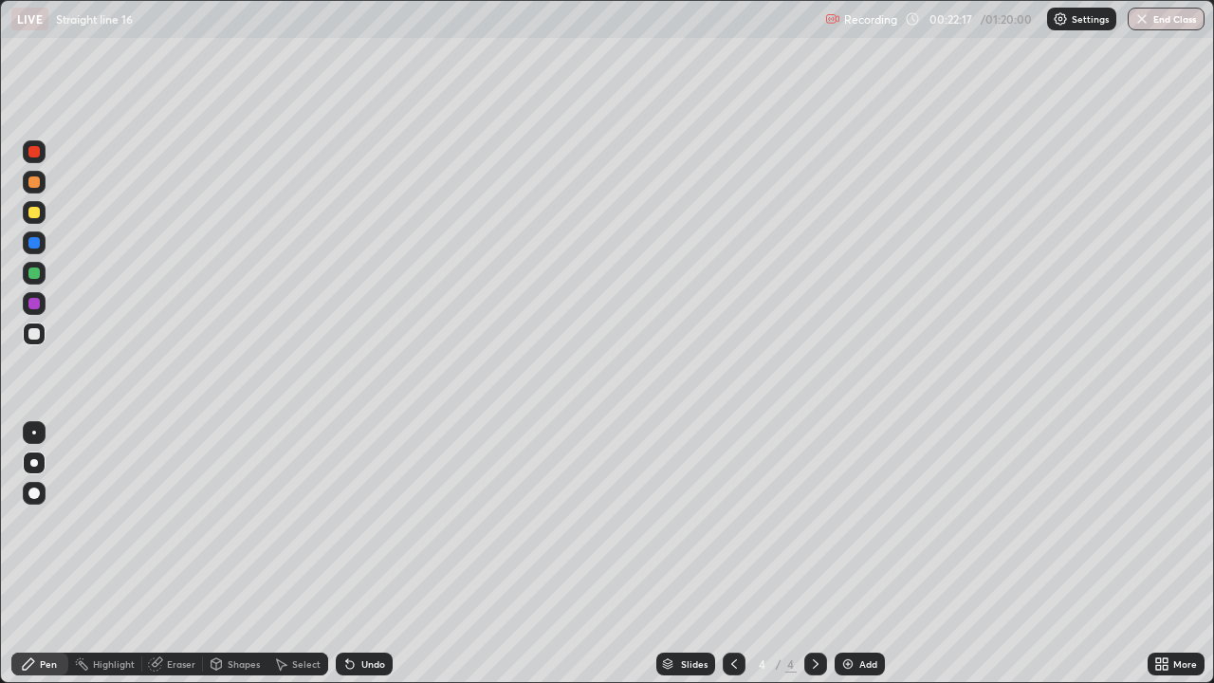
click at [180, 554] on div "Eraser" at bounding box center [172, 663] width 61 height 23
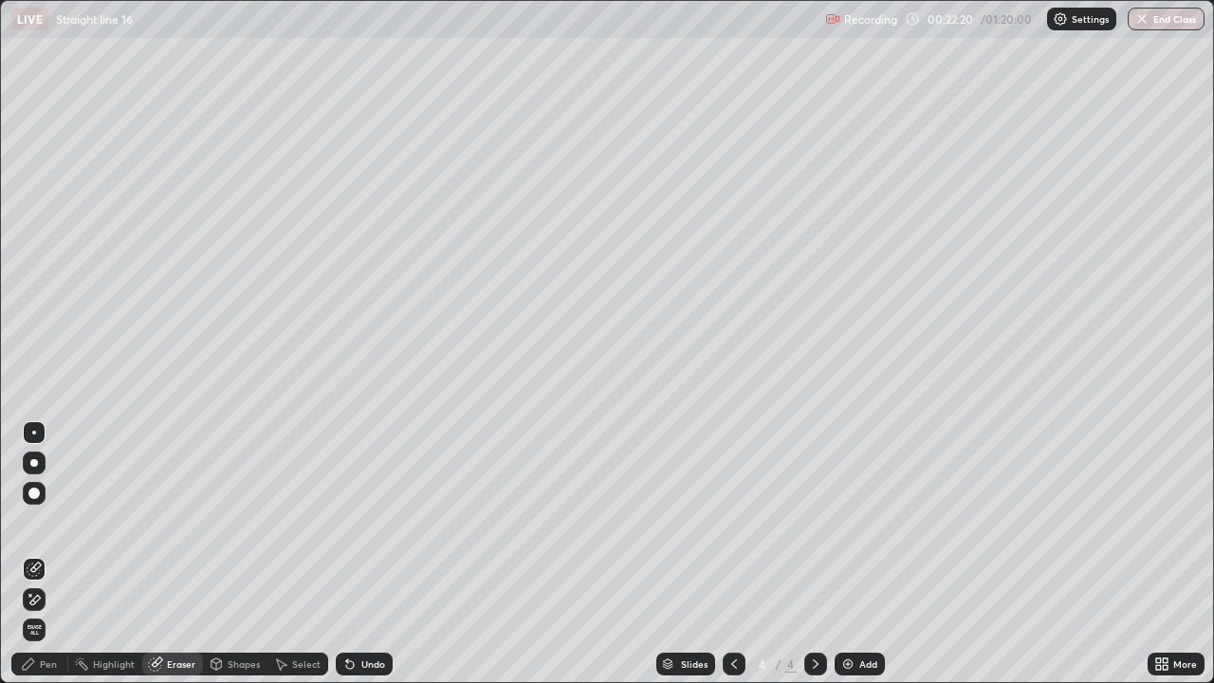
click at [45, 554] on div "Pen" at bounding box center [48, 663] width 17 height 9
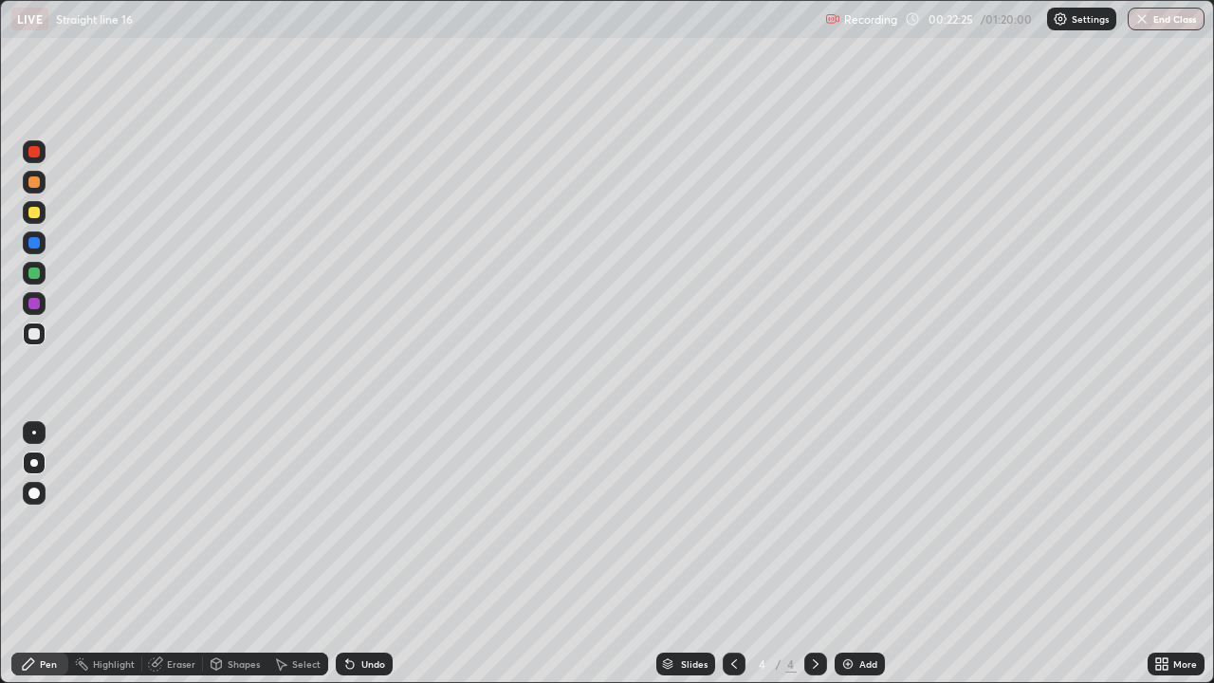
click at [185, 554] on div "Eraser" at bounding box center [181, 663] width 28 height 9
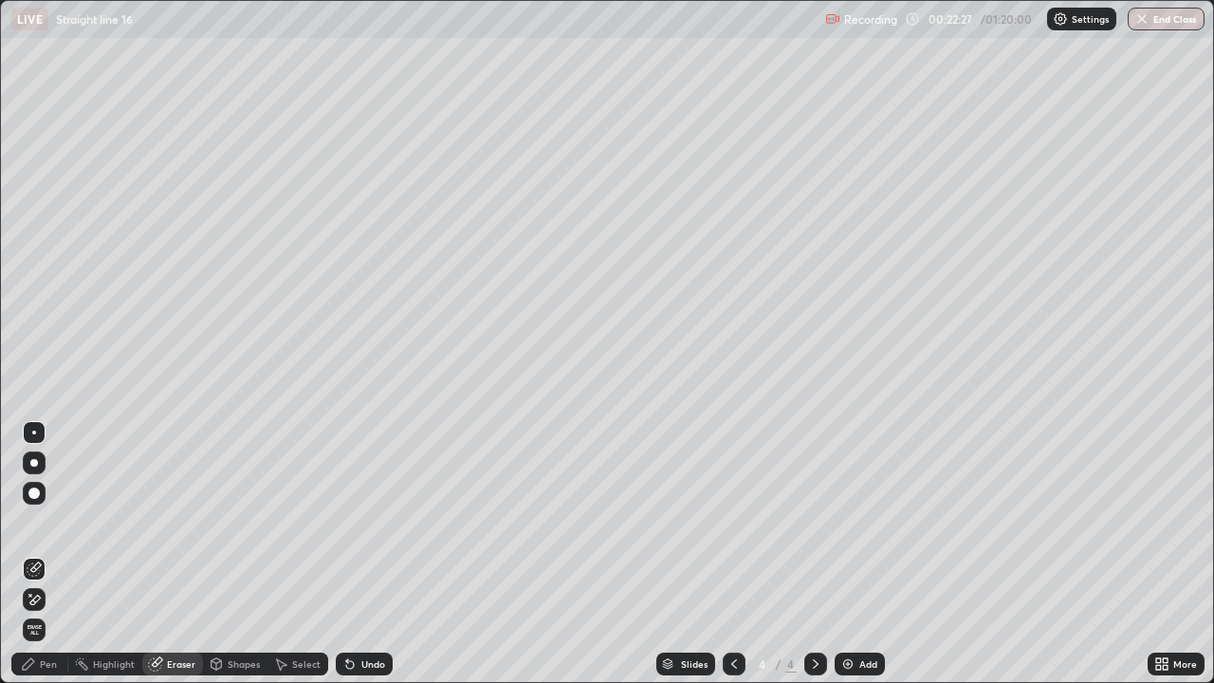
click at [46, 554] on div "Pen" at bounding box center [48, 663] width 17 height 9
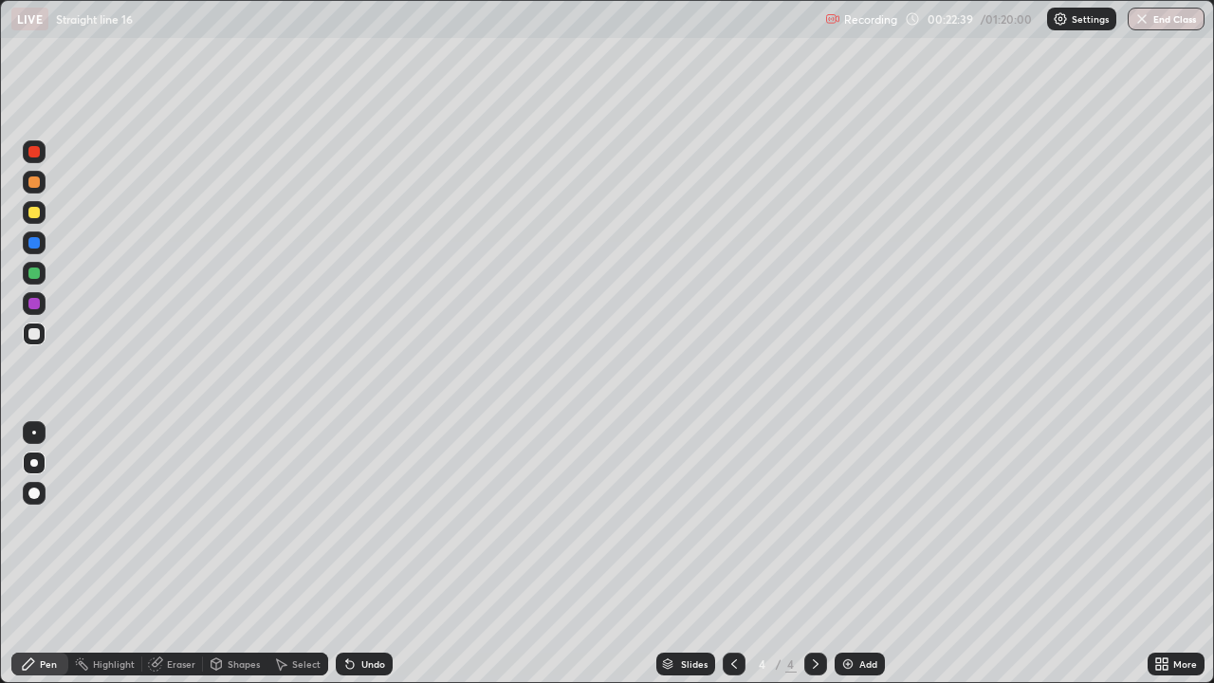
click at [39, 268] on div at bounding box center [34, 273] width 23 height 23
click at [373, 554] on div "Undo" at bounding box center [373, 663] width 24 height 9
click at [729, 554] on icon at bounding box center [733, 663] width 15 height 15
click at [817, 554] on icon at bounding box center [815, 663] width 15 height 15
click at [27, 333] on div at bounding box center [34, 333] width 23 height 23
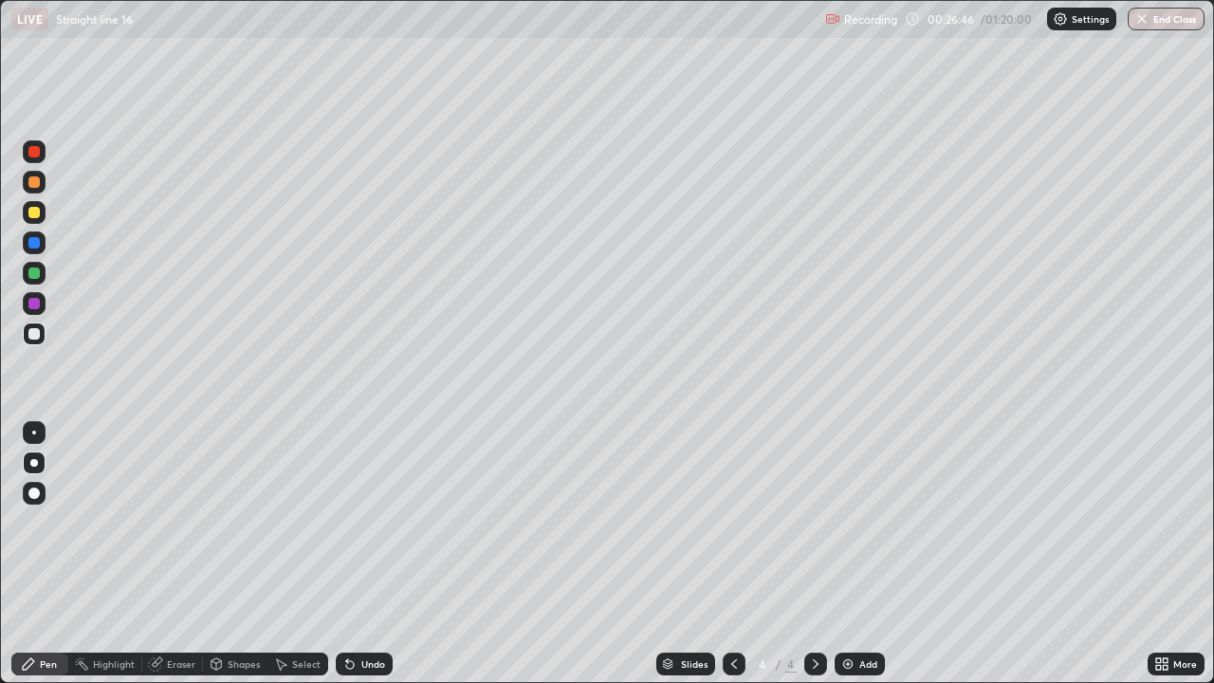
click at [42, 307] on div at bounding box center [34, 303] width 23 height 23
click at [37, 211] on div at bounding box center [33, 212] width 11 height 11
click at [34, 463] on div at bounding box center [34, 463] width 8 height 8
click at [814, 554] on icon at bounding box center [815, 663] width 15 height 15
click at [815, 554] on icon at bounding box center [816, 663] width 6 height 9
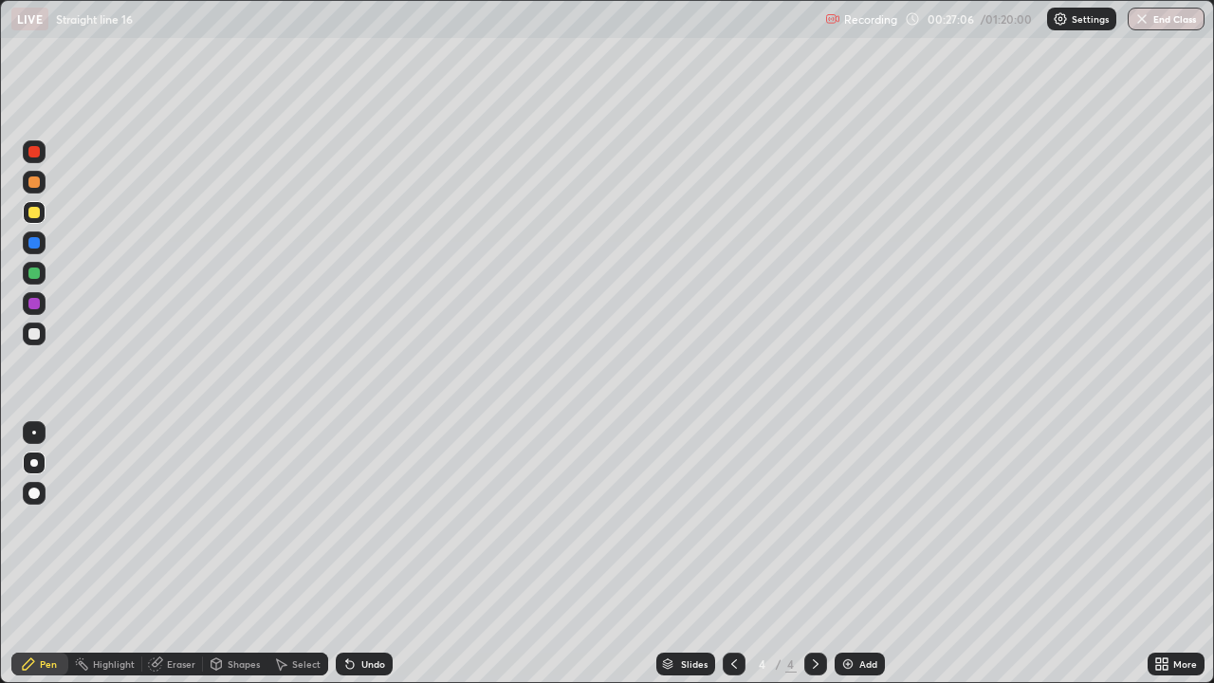
click at [814, 554] on icon at bounding box center [816, 663] width 6 height 9
click at [819, 554] on icon at bounding box center [815, 663] width 15 height 15
click at [846, 554] on img at bounding box center [847, 663] width 15 height 15
click at [30, 214] on div at bounding box center [33, 212] width 11 height 11
click at [371, 554] on div "Undo" at bounding box center [373, 663] width 24 height 9
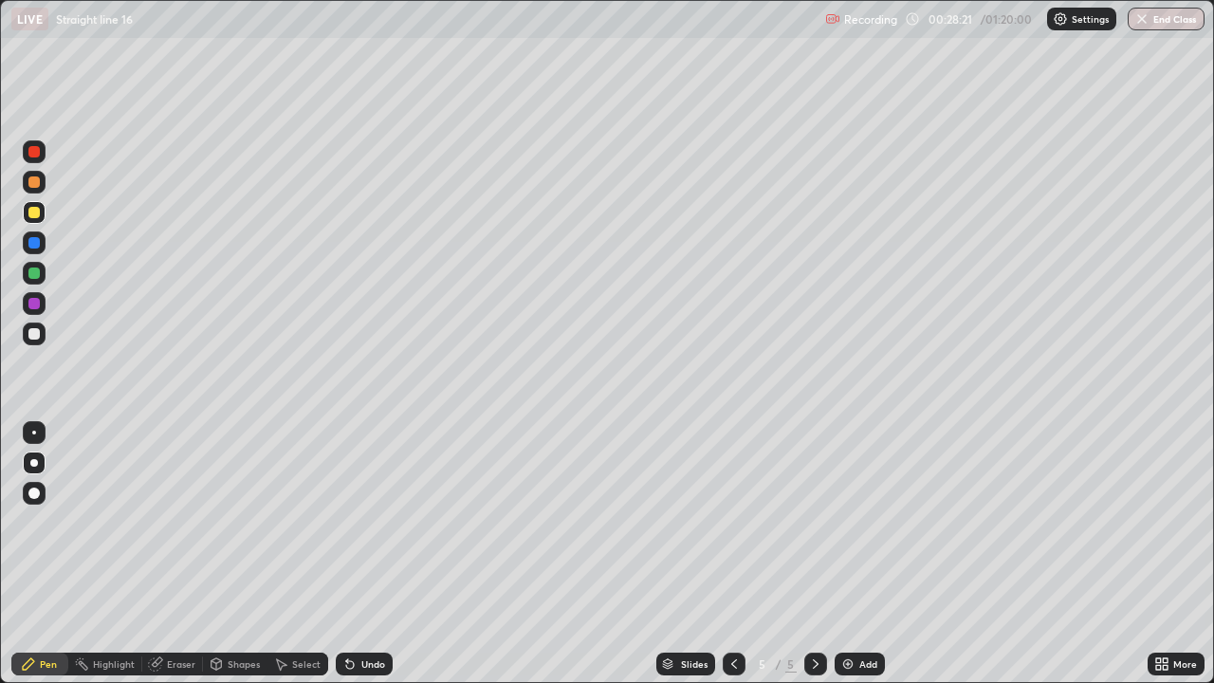
click at [365, 554] on div "Undo" at bounding box center [364, 663] width 57 height 23
click at [367, 554] on div "Undo" at bounding box center [360, 664] width 64 height 38
click at [27, 340] on div at bounding box center [34, 333] width 23 height 23
click at [32, 302] on div at bounding box center [33, 303] width 11 height 11
click at [376, 554] on div "Undo" at bounding box center [373, 663] width 24 height 9
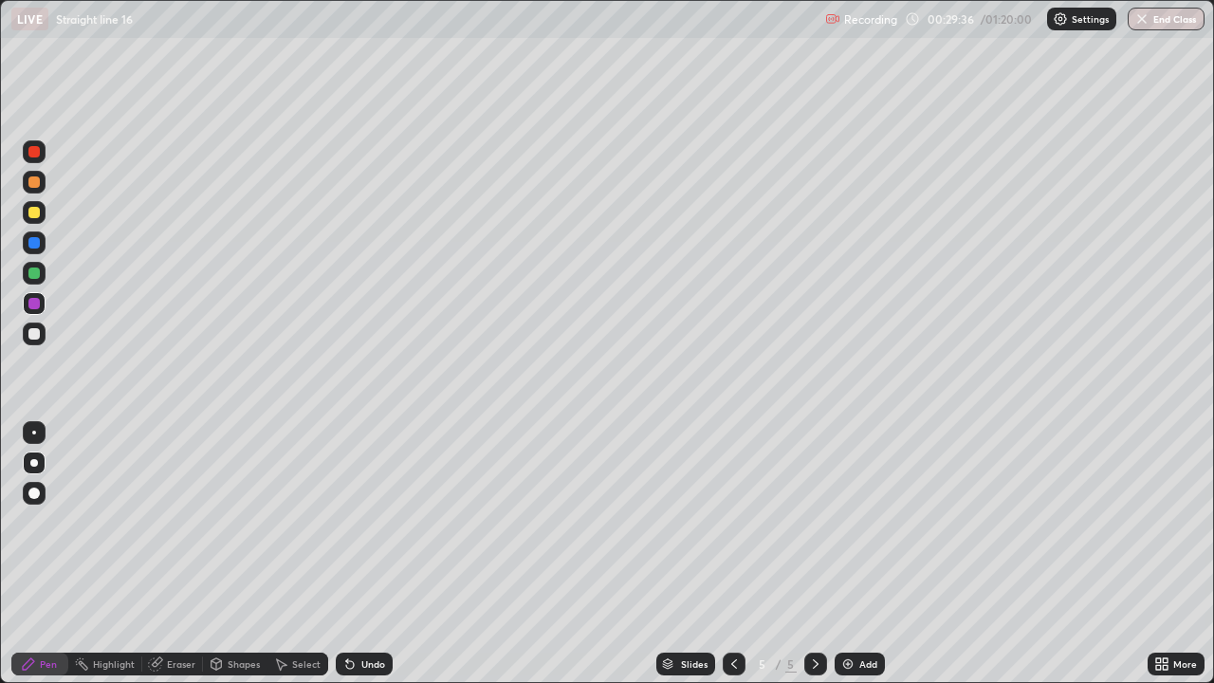
click at [286, 554] on icon at bounding box center [280, 663] width 15 height 15
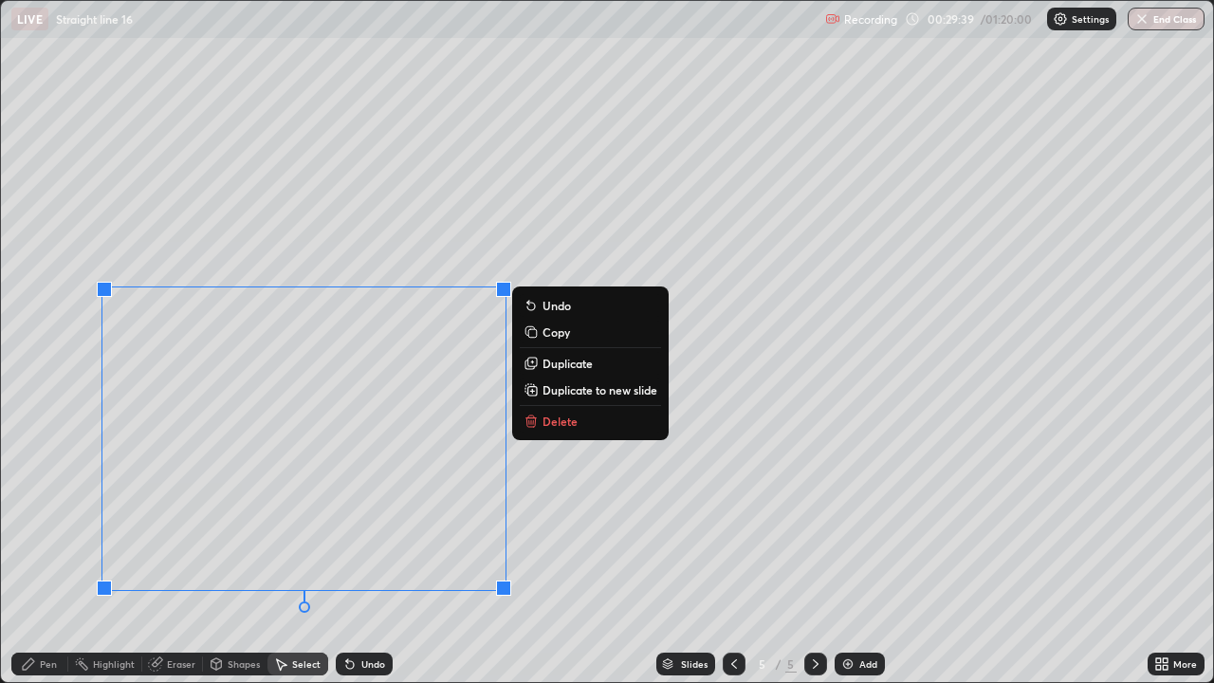
click at [548, 425] on p "Delete" at bounding box center [559, 420] width 35 height 15
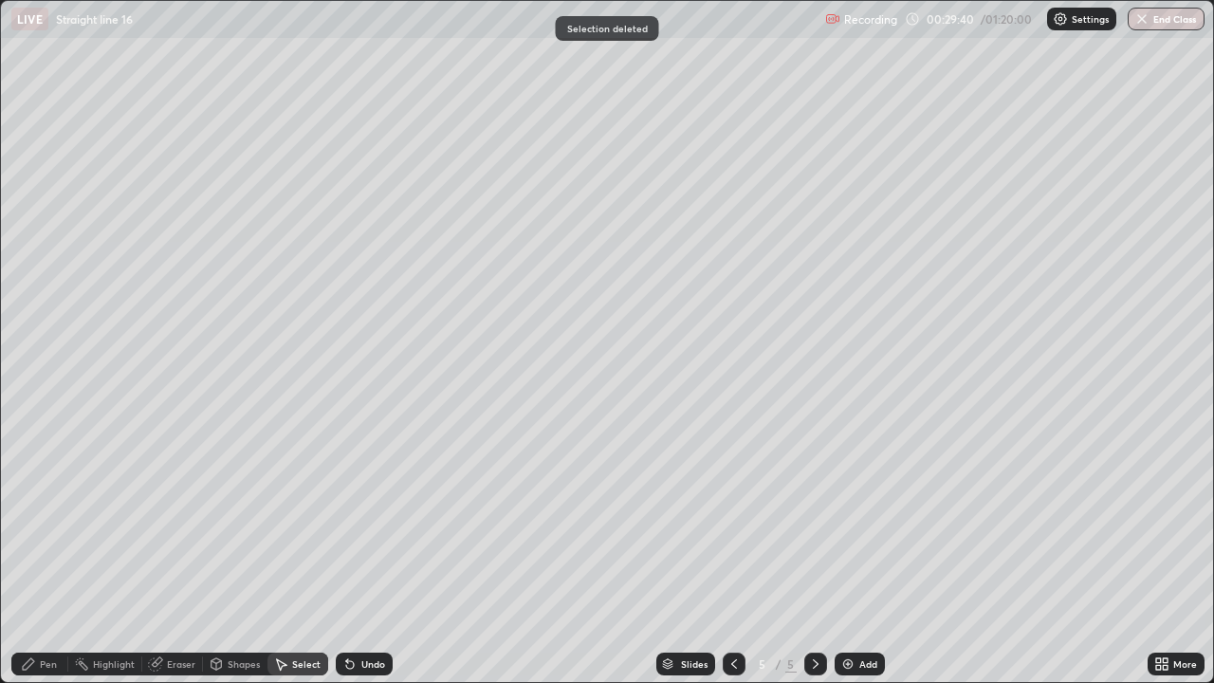
click at [42, 554] on div "Pen" at bounding box center [48, 663] width 17 height 9
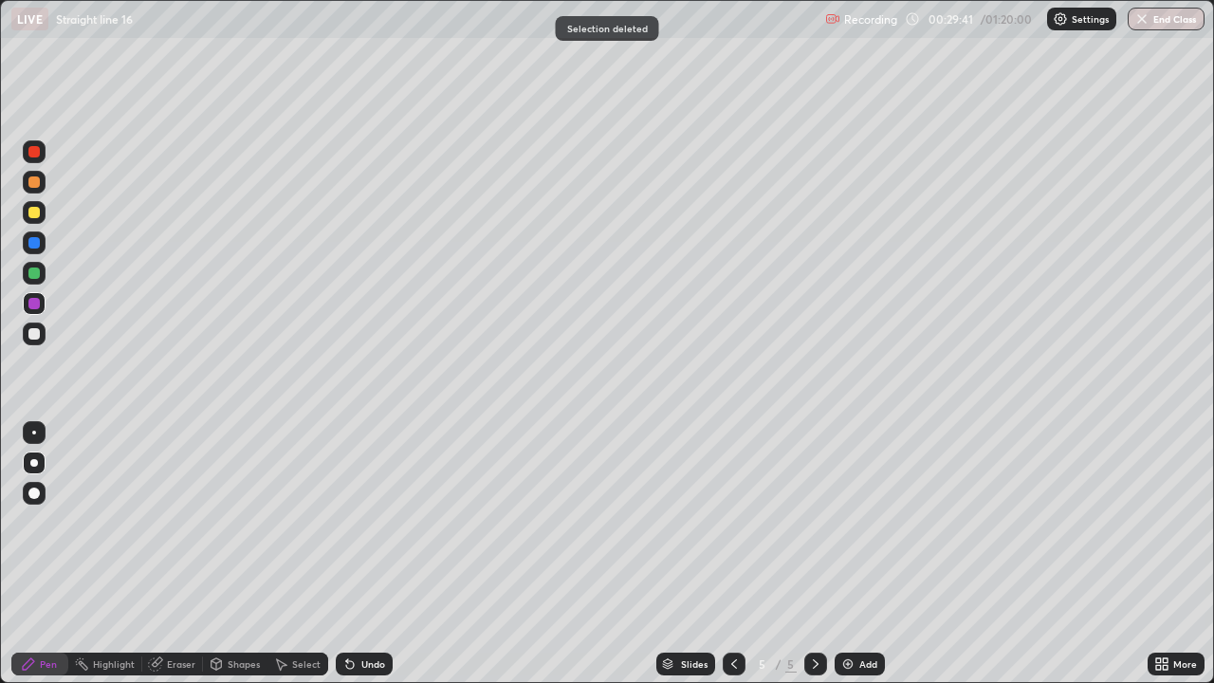
click at [30, 334] on div at bounding box center [33, 333] width 11 height 11
click at [365, 554] on div "Undo" at bounding box center [373, 663] width 24 height 9
click at [362, 554] on div "Undo" at bounding box center [373, 663] width 24 height 9
click at [366, 554] on div "Undo" at bounding box center [373, 663] width 24 height 9
click at [371, 554] on div "Undo" at bounding box center [373, 663] width 24 height 9
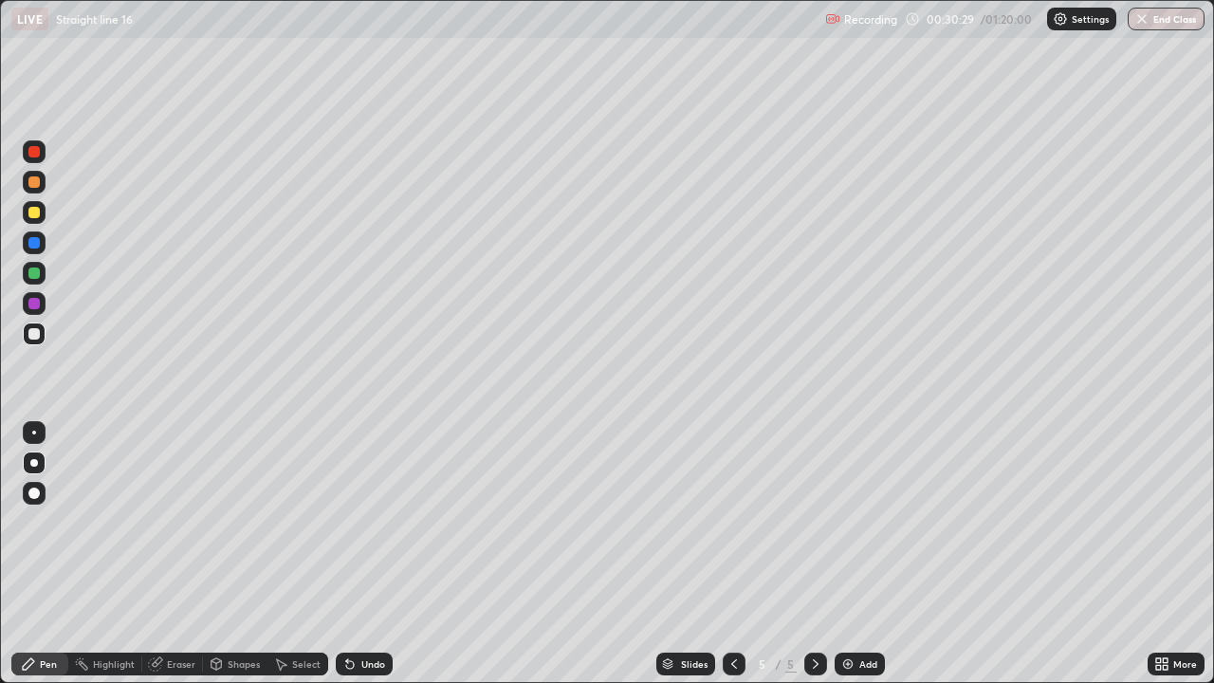
click at [30, 311] on div at bounding box center [34, 303] width 23 height 23
click at [37, 331] on div at bounding box center [33, 333] width 11 height 11
click at [33, 274] on div at bounding box center [33, 272] width 11 height 11
click at [32, 307] on div at bounding box center [33, 303] width 11 height 11
click at [32, 329] on div at bounding box center [33, 333] width 11 height 11
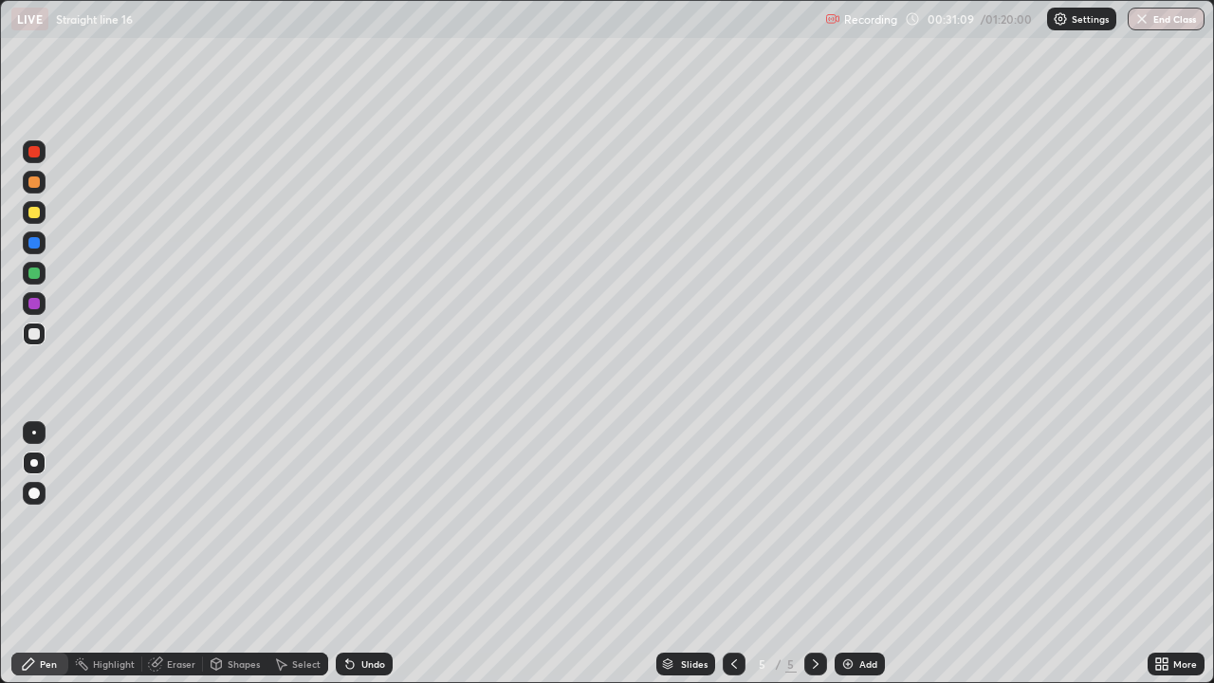
click at [372, 554] on div "Undo" at bounding box center [373, 663] width 24 height 9
click at [367, 554] on div "Undo" at bounding box center [364, 663] width 57 height 23
click at [35, 219] on div at bounding box center [34, 212] width 23 height 23
click at [35, 182] on div at bounding box center [33, 181] width 11 height 11
click at [37, 215] on div at bounding box center [33, 212] width 11 height 11
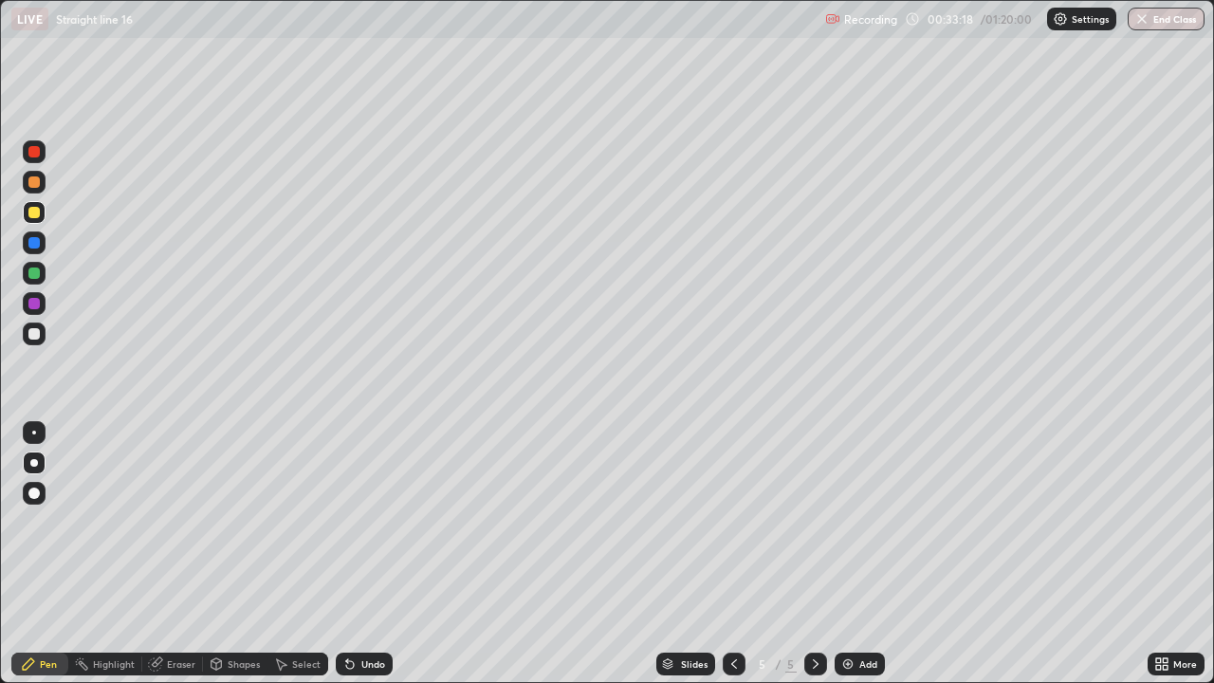
click at [366, 554] on div "Undo" at bounding box center [373, 663] width 24 height 9
click at [292, 554] on div "Select" at bounding box center [306, 663] width 28 height 9
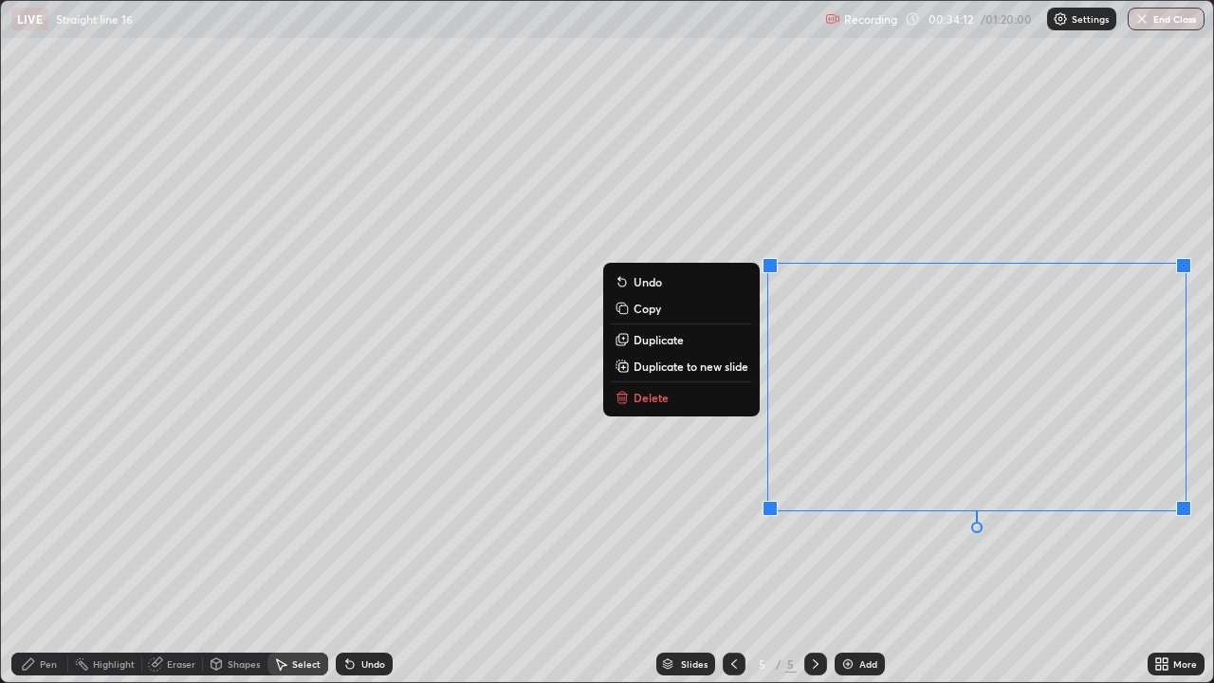
click at [665, 398] on button "Delete" at bounding box center [681, 397] width 141 height 23
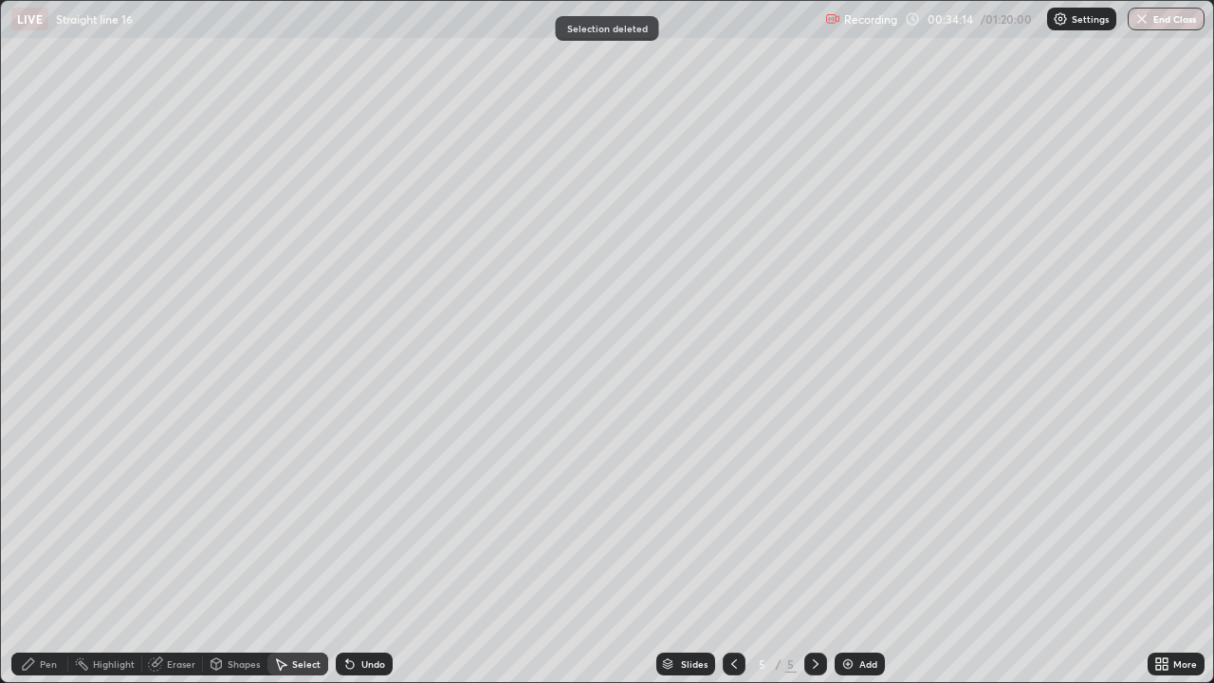
click at [39, 554] on div "Pen" at bounding box center [39, 663] width 57 height 23
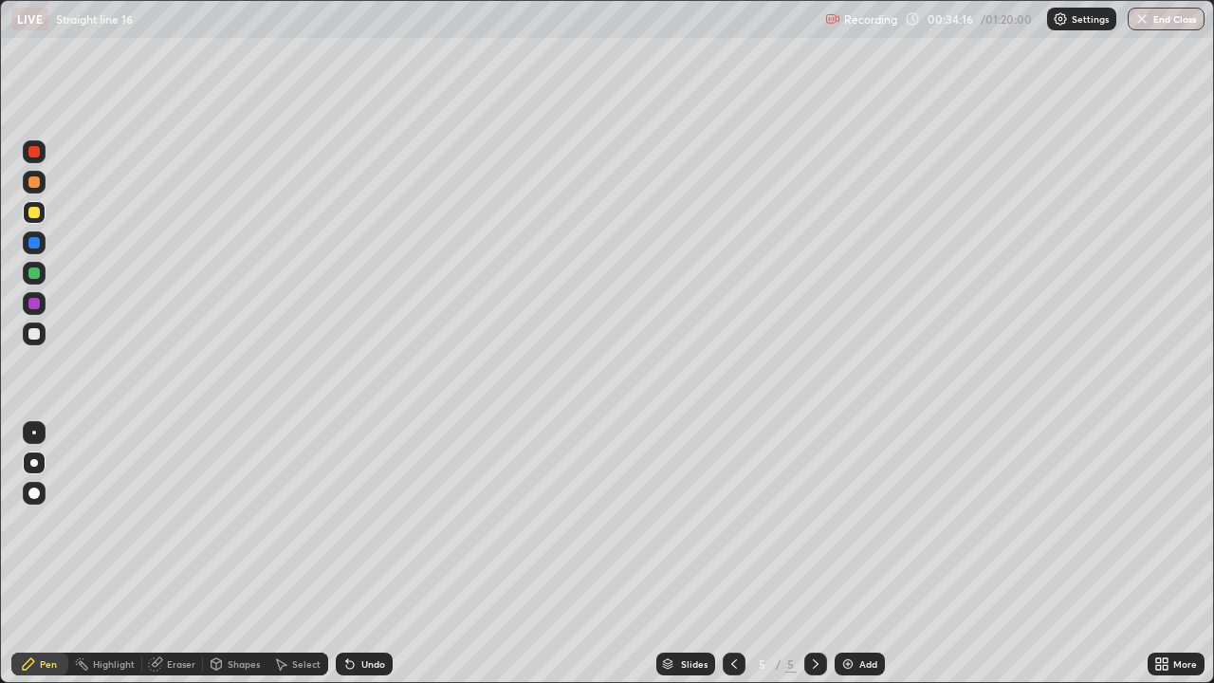
click at [33, 336] on div at bounding box center [33, 333] width 11 height 11
click at [180, 554] on div "Eraser" at bounding box center [181, 663] width 28 height 9
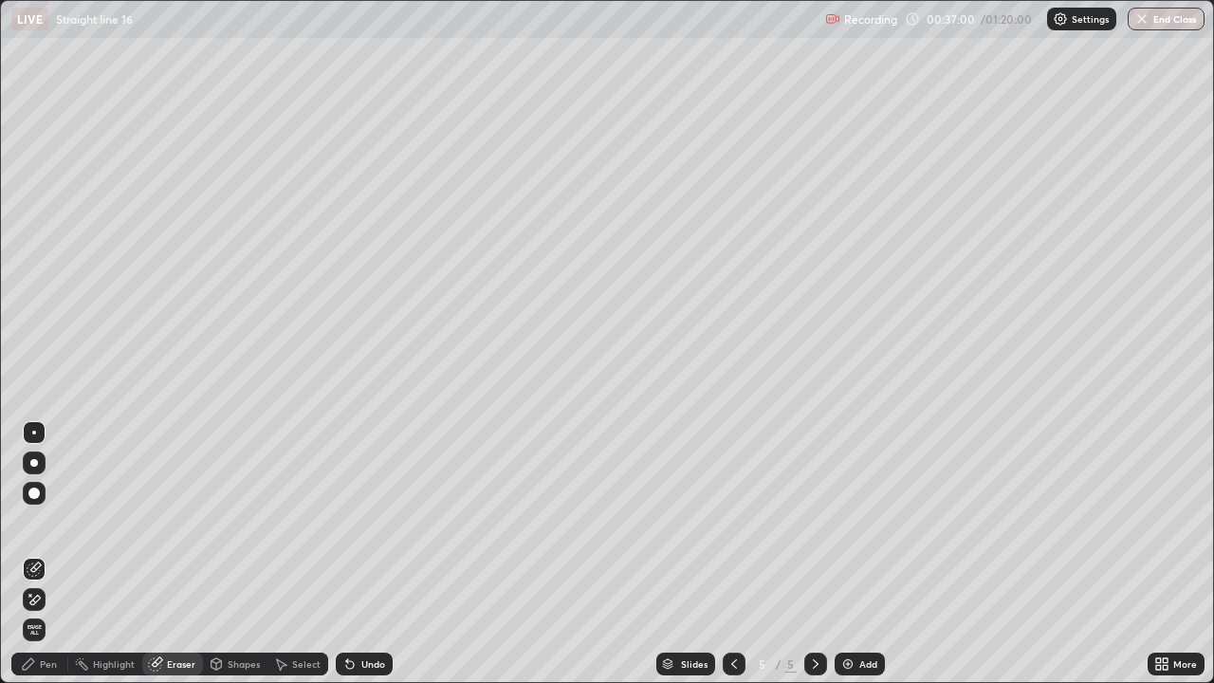
click at [34, 554] on icon at bounding box center [28, 663] width 15 height 15
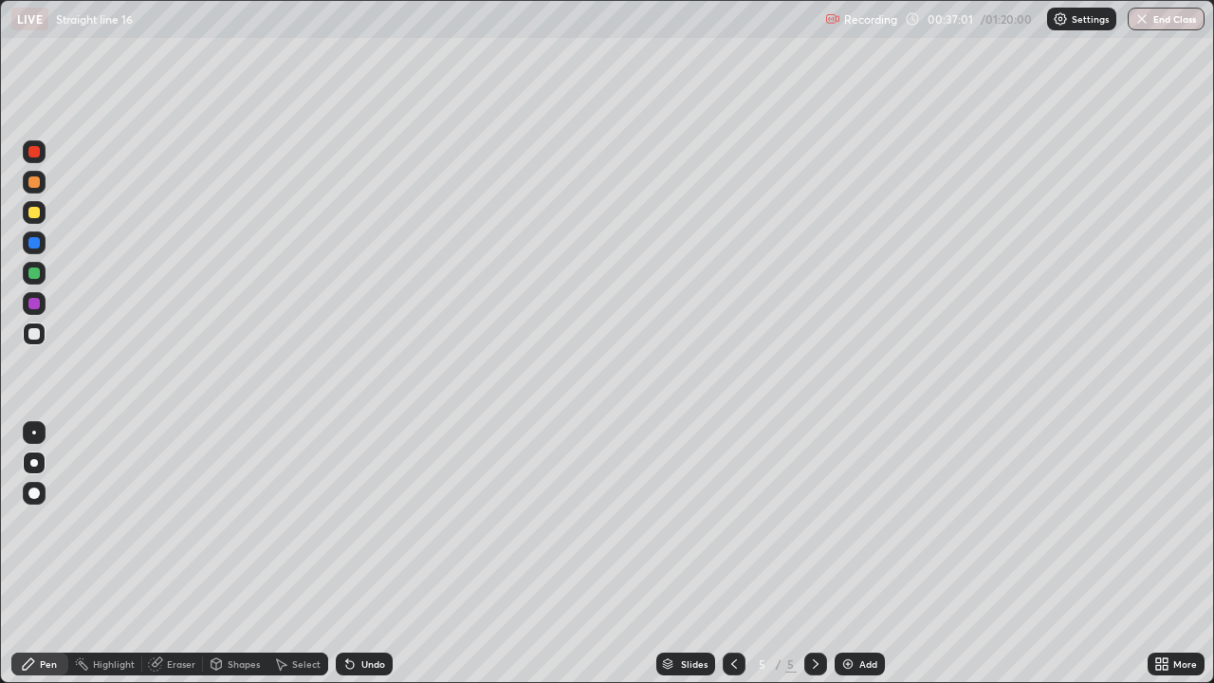
click at [28, 216] on div at bounding box center [33, 212] width 11 height 11
click at [174, 554] on div "Eraser" at bounding box center [181, 663] width 28 height 9
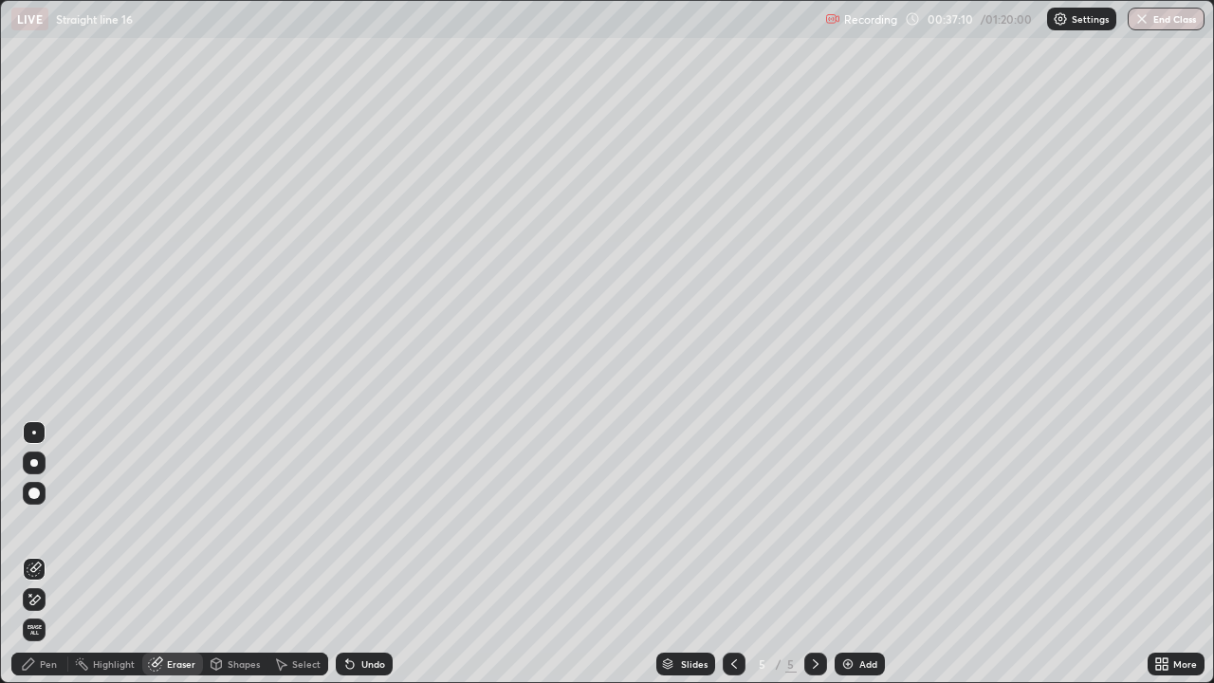
click at [44, 554] on div "Pen" at bounding box center [48, 663] width 17 height 9
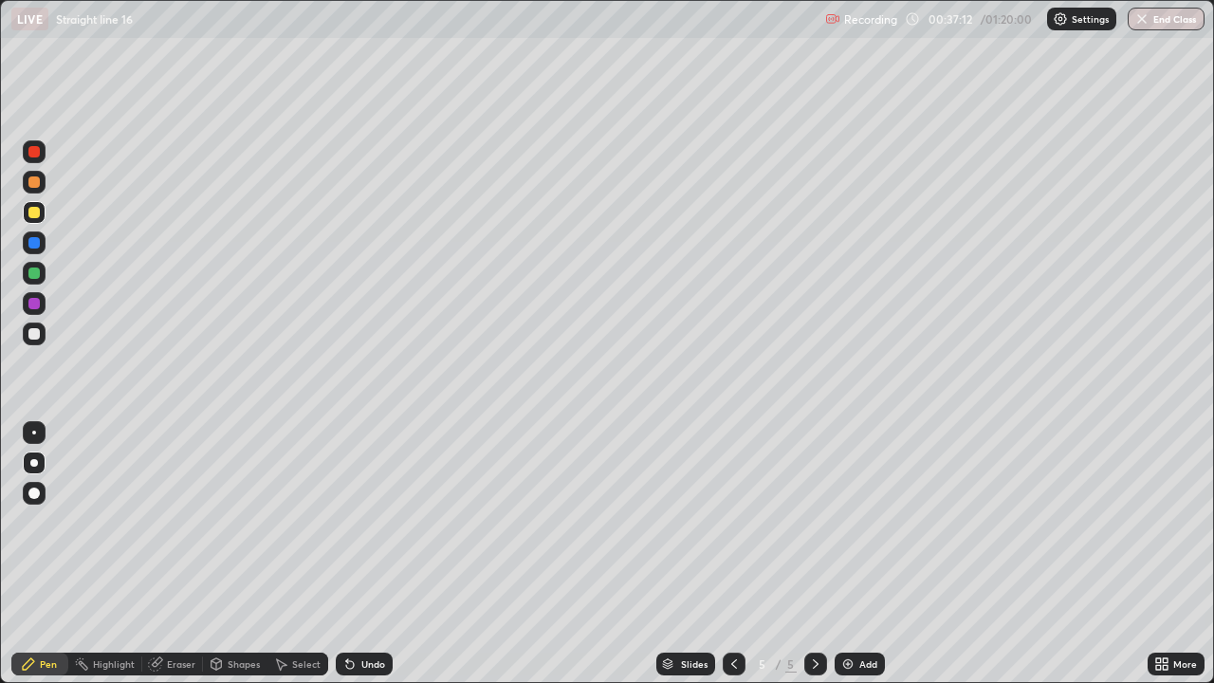
click at [40, 275] on div at bounding box center [34, 273] width 23 height 23
click at [181, 554] on div "Eraser" at bounding box center [181, 663] width 28 height 9
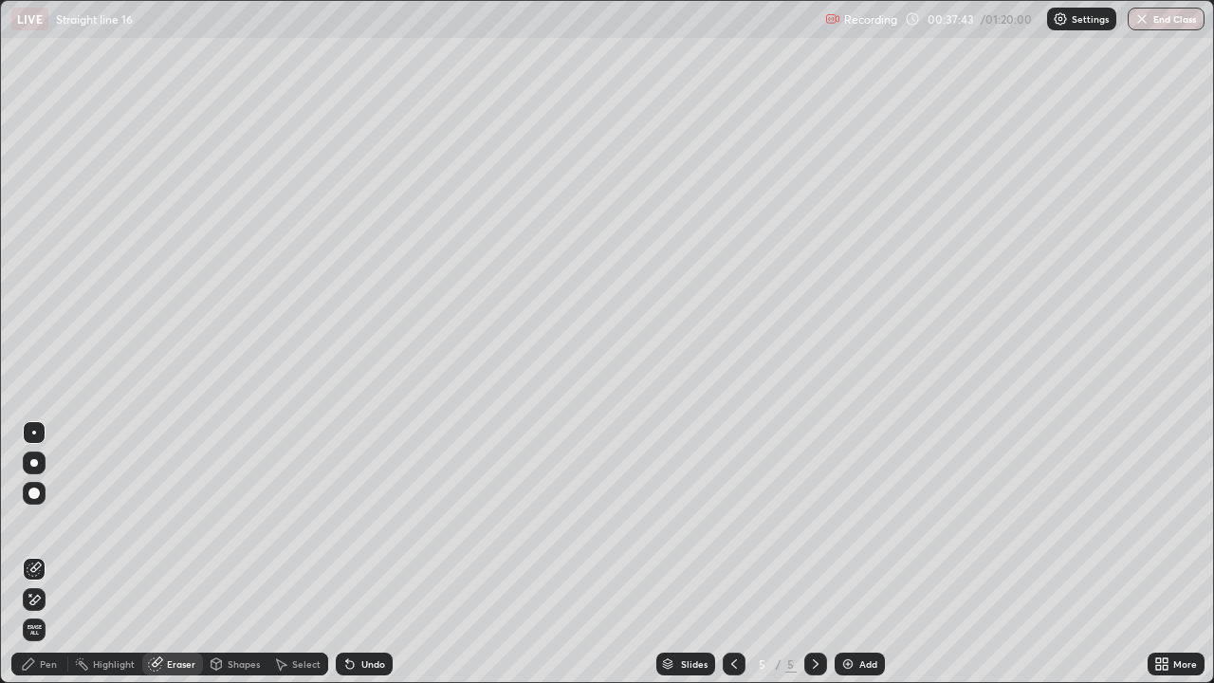
click at [44, 554] on div "Pen" at bounding box center [48, 663] width 17 height 9
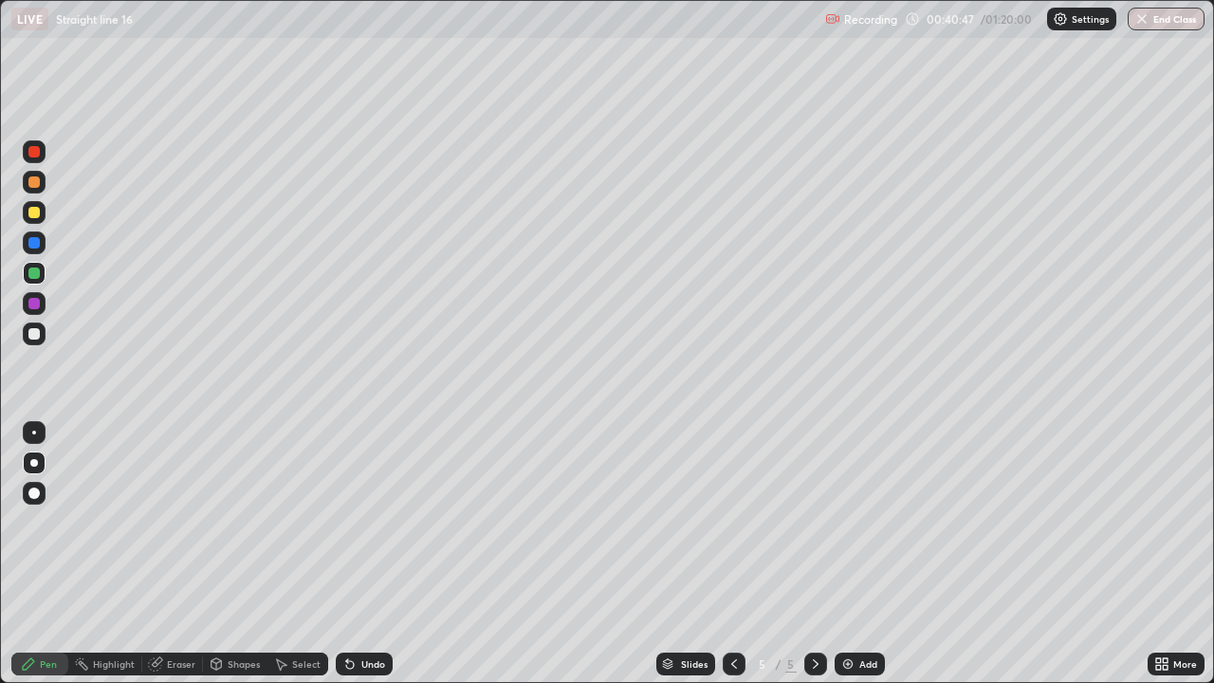
click at [734, 554] on icon at bounding box center [733, 663] width 15 height 15
click at [733, 554] on icon at bounding box center [733, 663] width 15 height 15
click at [36, 155] on div at bounding box center [33, 151] width 11 height 11
click at [36, 245] on div at bounding box center [33, 242] width 11 height 11
click at [31, 336] on div at bounding box center [33, 333] width 11 height 11
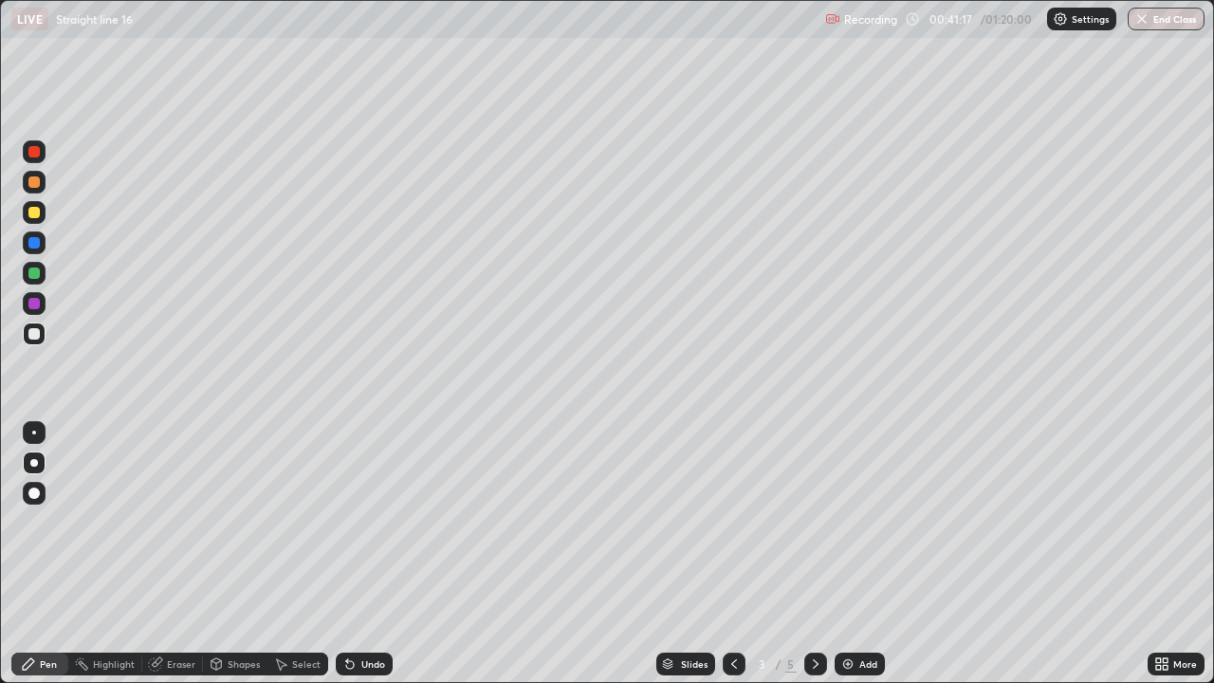
click at [36, 212] on div at bounding box center [33, 212] width 11 height 11
click at [35, 154] on div at bounding box center [33, 151] width 11 height 11
click at [35, 151] on div at bounding box center [33, 151] width 11 height 11
click at [34, 217] on div at bounding box center [33, 212] width 11 height 11
click at [37, 247] on div at bounding box center [33, 242] width 11 height 11
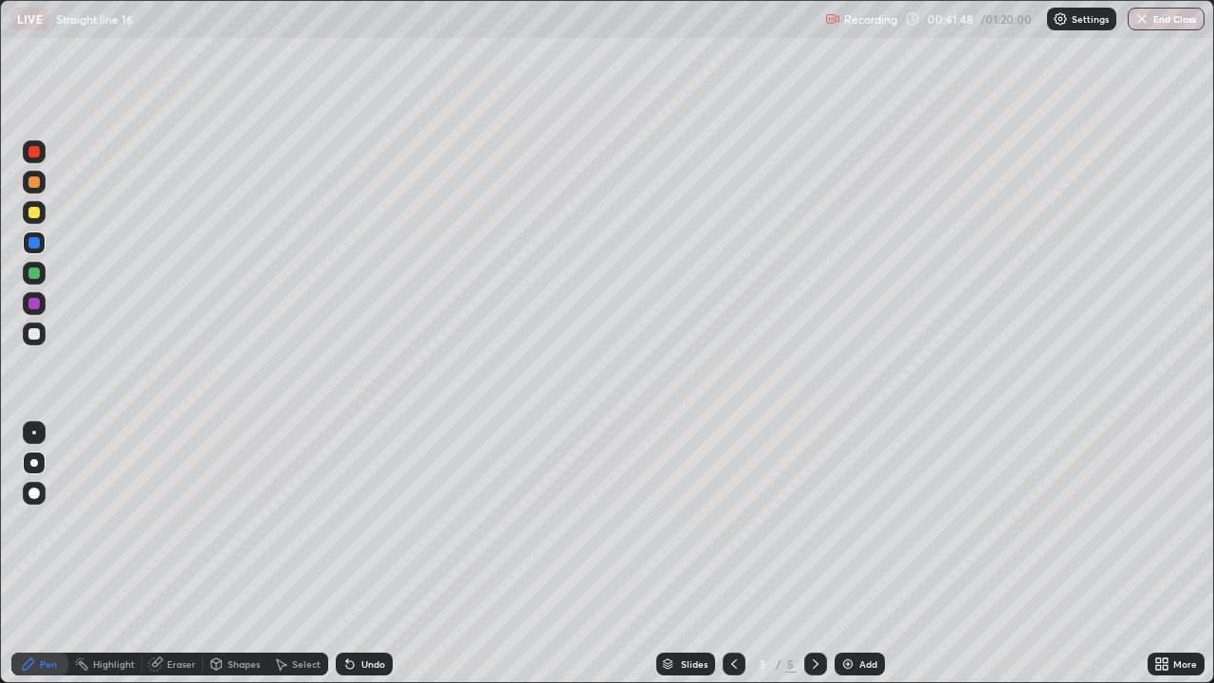
click at [34, 272] on div at bounding box center [33, 272] width 11 height 11
click at [39, 207] on div at bounding box center [34, 212] width 23 height 23
click at [33, 461] on div at bounding box center [34, 463] width 8 height 8
click at [819, 554] on icon at bounding box center [815, 663] width 15 height 15
click at [818, 554] on icon at bounding box center [815, 663] width 15 height 15
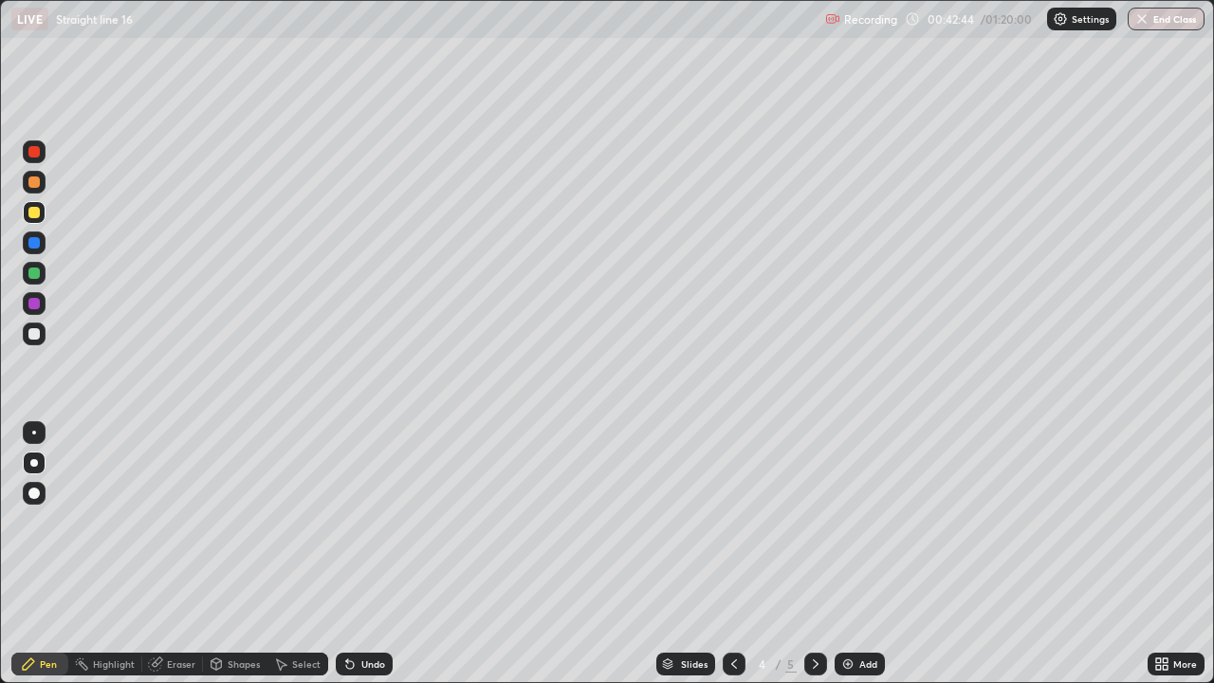
click at [818, 554] on icon at bounding box center [815, 663] width 15 height 15
click at [817, 554] on icon at bounding box center [815, 663] width 15 height 15
click at [816, 554] on icon at bounding box center [815, 663] width 15 height 15
click at [816, 554] on icon at bounding box center [816, 663] width 6 height 9
click at [855, 554] on div "Add" at bounding box center [859, 663] width 50 height 23
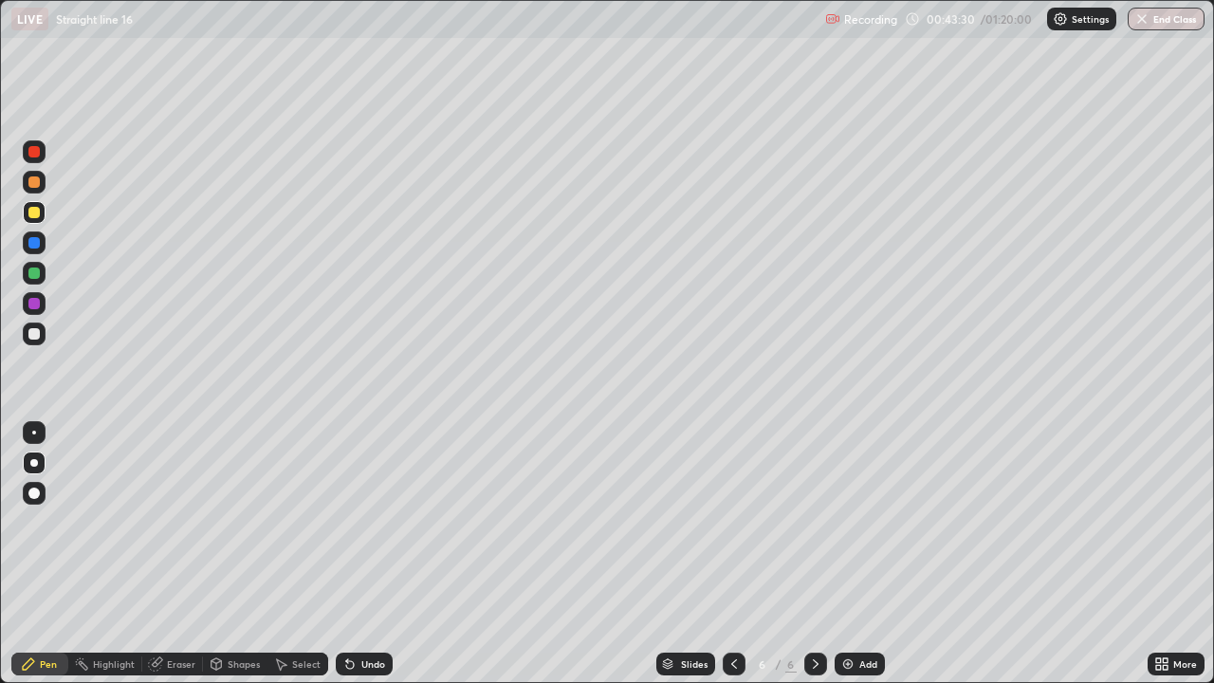
click at [355, 554] on div "Undo" at bounding box center [364, 663] width 57 height 23
click at [353, 554] on div "Undo" at bounding box center [364, 663] width 57 height 23
click at [368, 554] on div "Undo" at bounding box center [373, 663] width 24 height 9
click at [176, 554] on div "Eraser" at bounding box center [181, 663] width 28 height 9
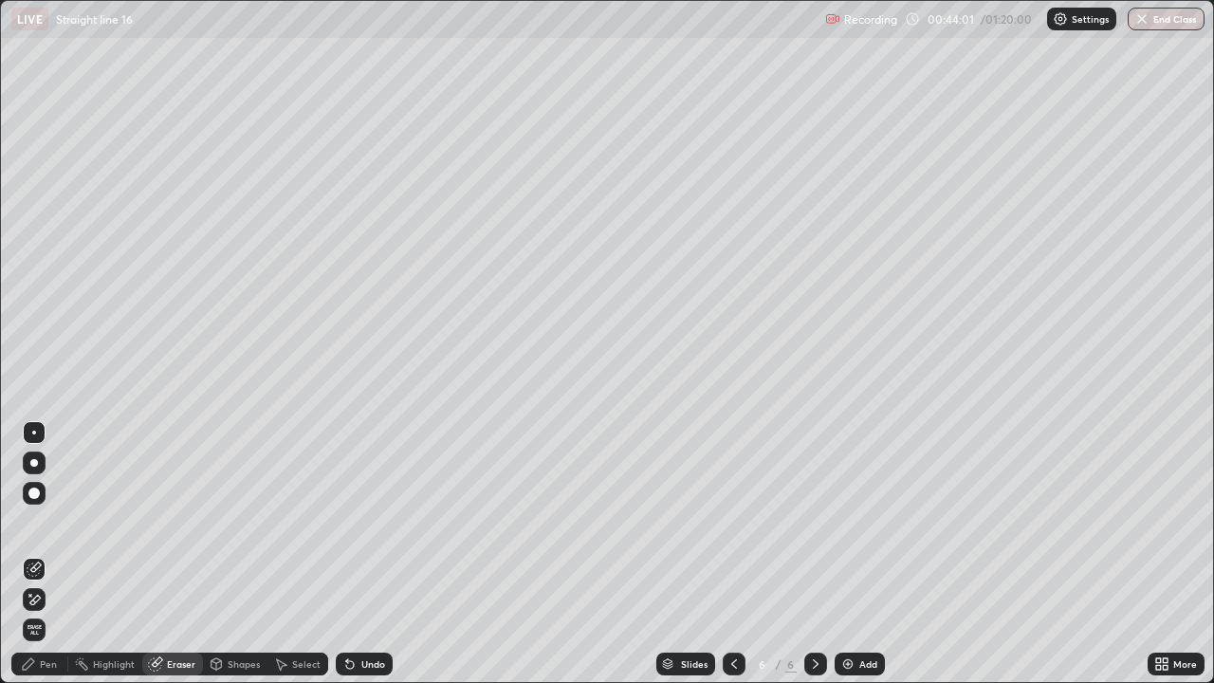
click at [44, 554] on div "Pen" at bounding box center [48, 663] width 17 height 9
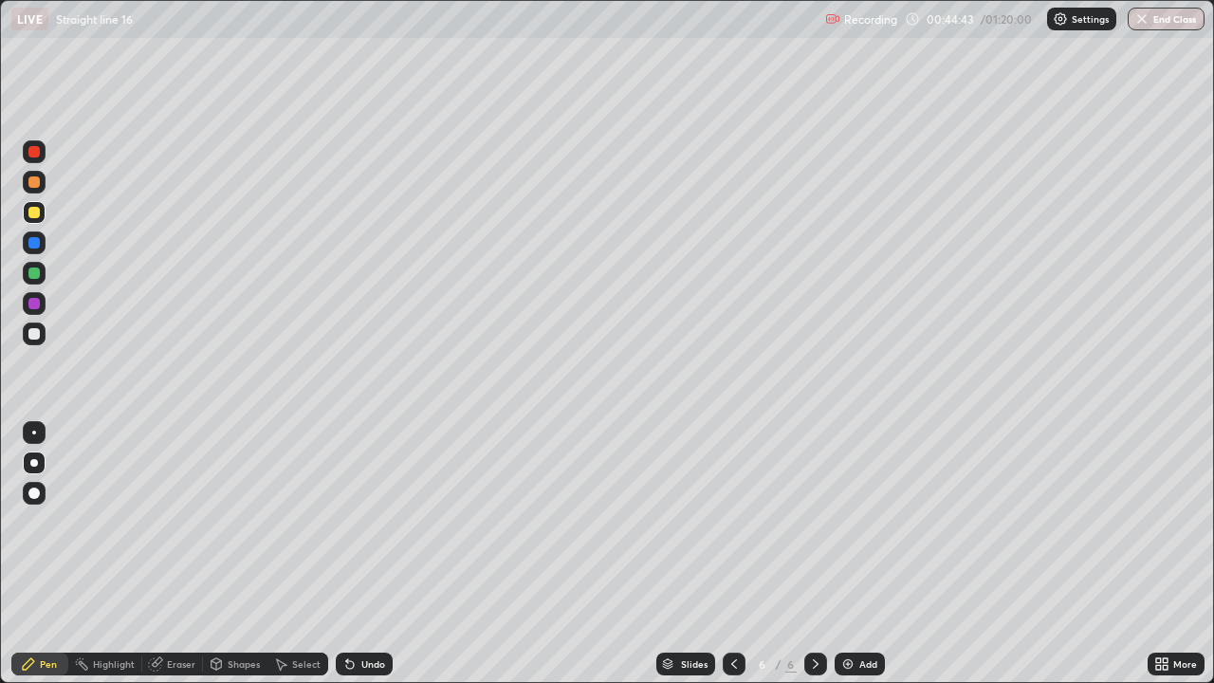
click at [361, 554] on div "Undo" at bounding box center [373, 663] width 24 height 9
click at [363, 554] on div "Undo" at bounding box center [373, 663] width 24 height 9
click at [27, 334] on div at bounding box center [34, 333] width 23 height 23
click at [35, 302] on div at bounding box center [33, 303] width 11 height 11
click at [30, 272] on div at bounding box center [33, 272] width 11 height 11
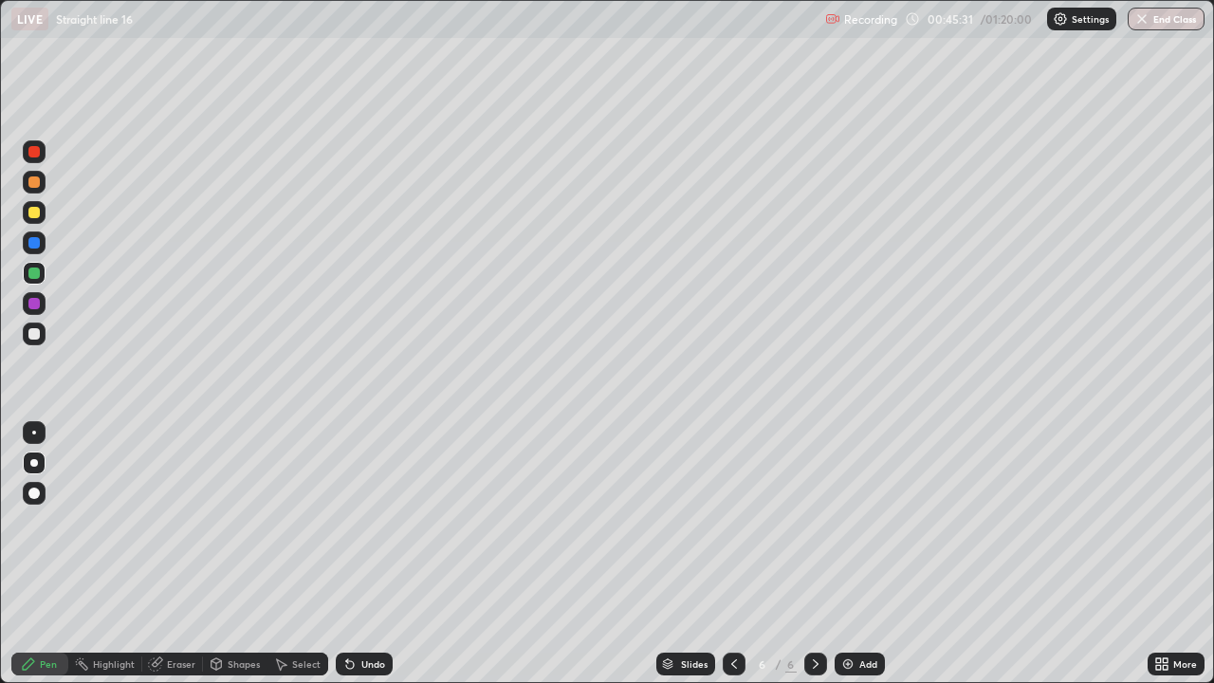
click at [364, 554] on div "Undo" at bounding box center [373, 663] width 24 height 9
click at [35, 247] on div at bounding box center [33, 242] width 11 height 11
click at [36, 274] on div at bounding box center [33, 272] width 11 height 11
click at [356, 554] on div "Undo" at bounding box center [364, 663] width 57 height 23
click at [169, 554] on div "Eraser" at bounding box center [181, 663] width 28 height 9
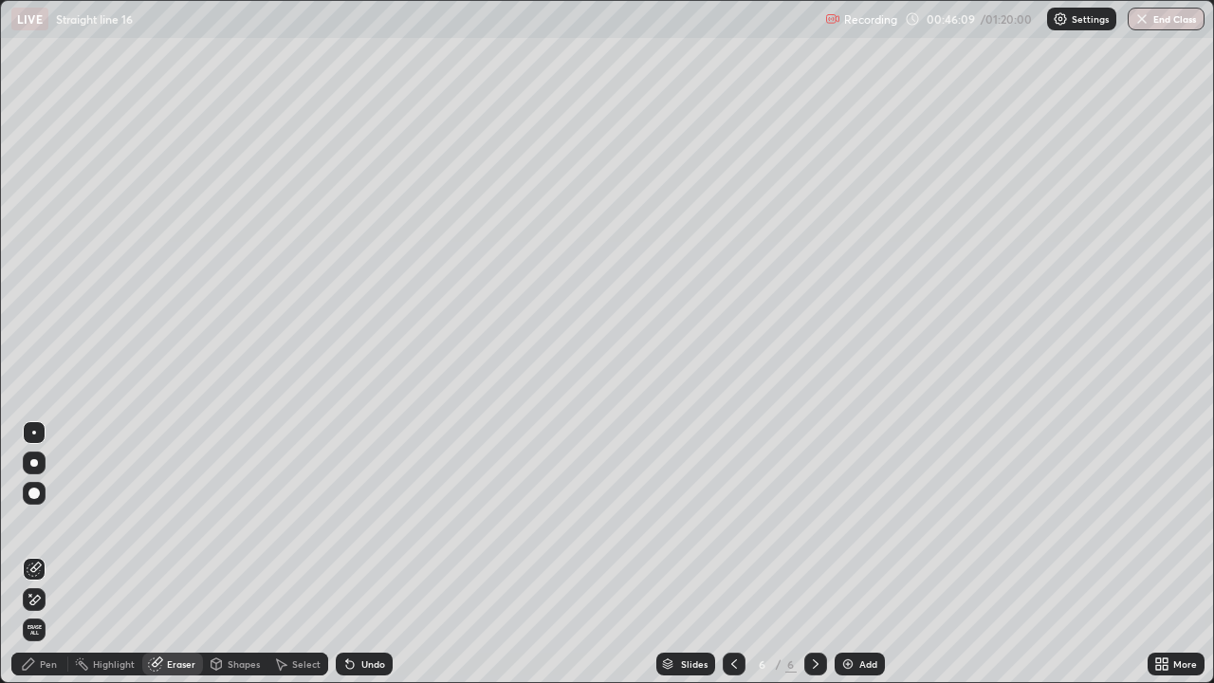
click at [44, 554] on div "Pen" at bounding box center [48, 663] width 17 height 9
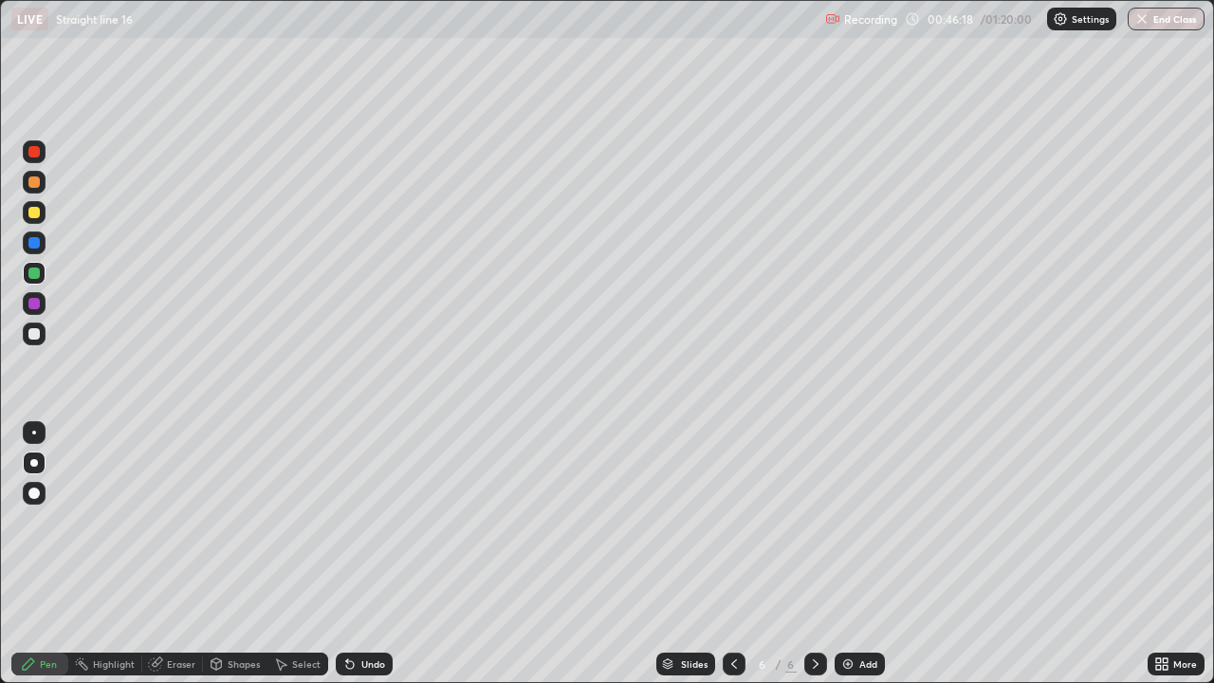
click at [31, 334] on div at bounding box center [33, 333] width 11 height 11
click at [35, 182] on div at bounding box center [33, 181] width 11 height 11
click at [33, 335] on div at bounding box center [33, 333] width 11 height 11
click at [36, 274] on div at bounding box center [33, 272] width 11 height 11
click at [36, 245] on div at bounding box center [33, 242] width 11 height 11
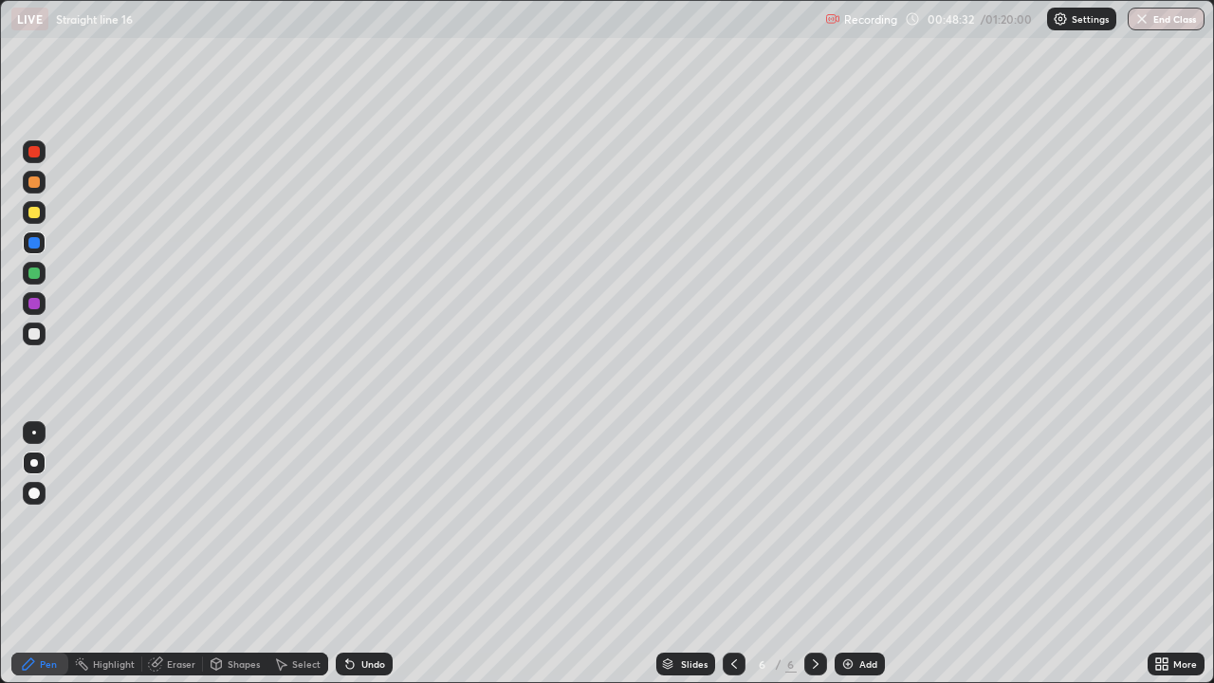
click at [375, 554] on div "Undo" at bounding box center [373, 663] width 24 height 9
click at [373, 554] on div "Undo" at bounding box center [373, 663] width 24 height 9
click at [376, 554] on div "Undo" at bounding box center [373, 663] width 24 height 9
click at [33, 331] on div at bounding box center [33, 333] width 11 height 11
click at [178, 554] on div "Eraser" at bounding box center [181, 663] width 28 height 9
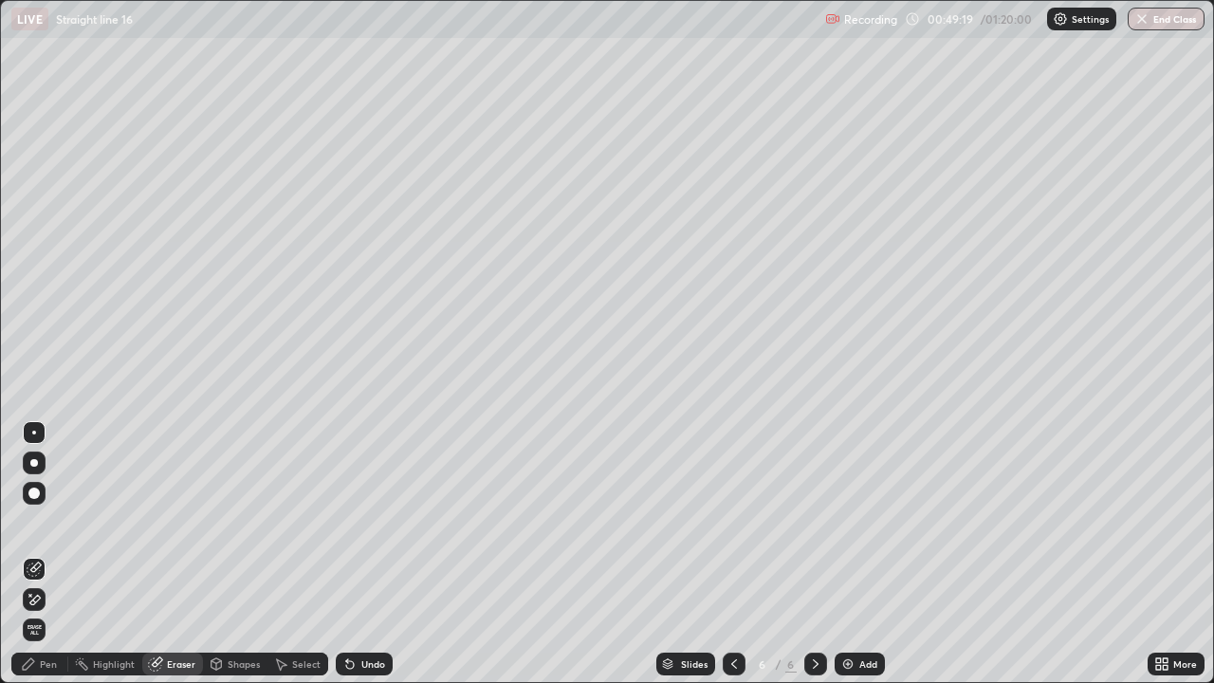
click at [46, 554] on div "Pen" at bounding box center [48, 663] width 17 height 9
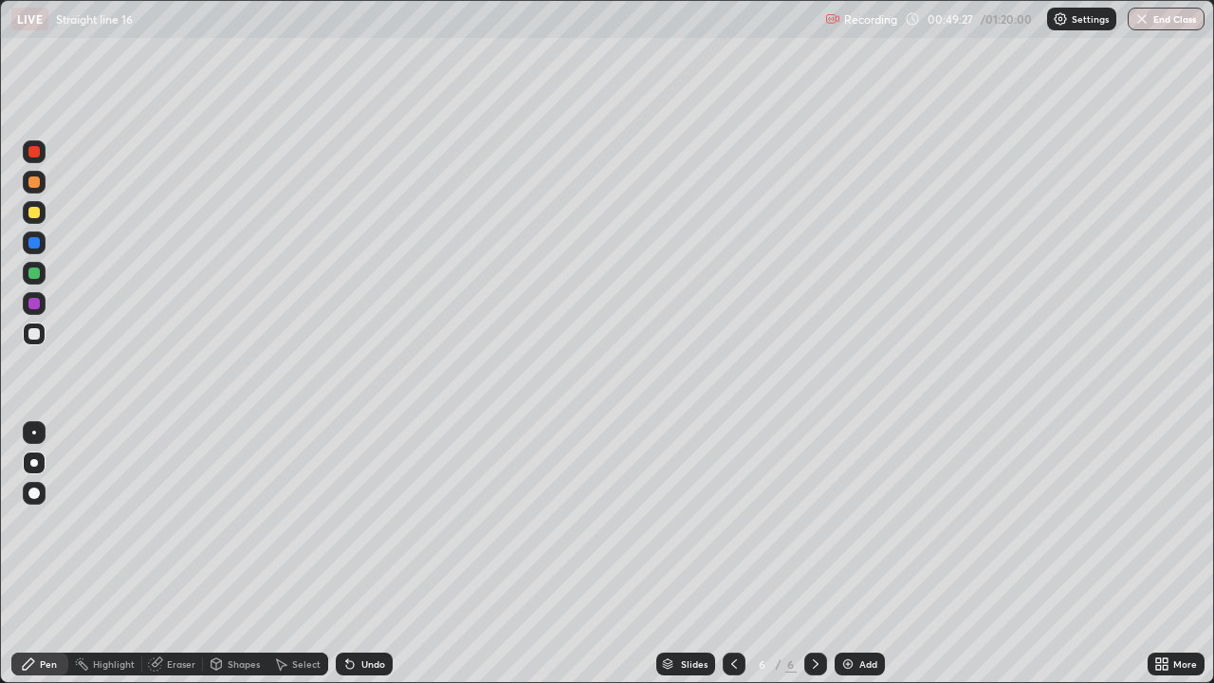
click at [357, 554] on div "Undo" at bounding box center [364, 663] width 57 height 23
click at [354, 554] on div "Undo" at bounding box center [364, 663] width 57 height 23
